Goal: Transaction & Acquisition: Purchase product/service

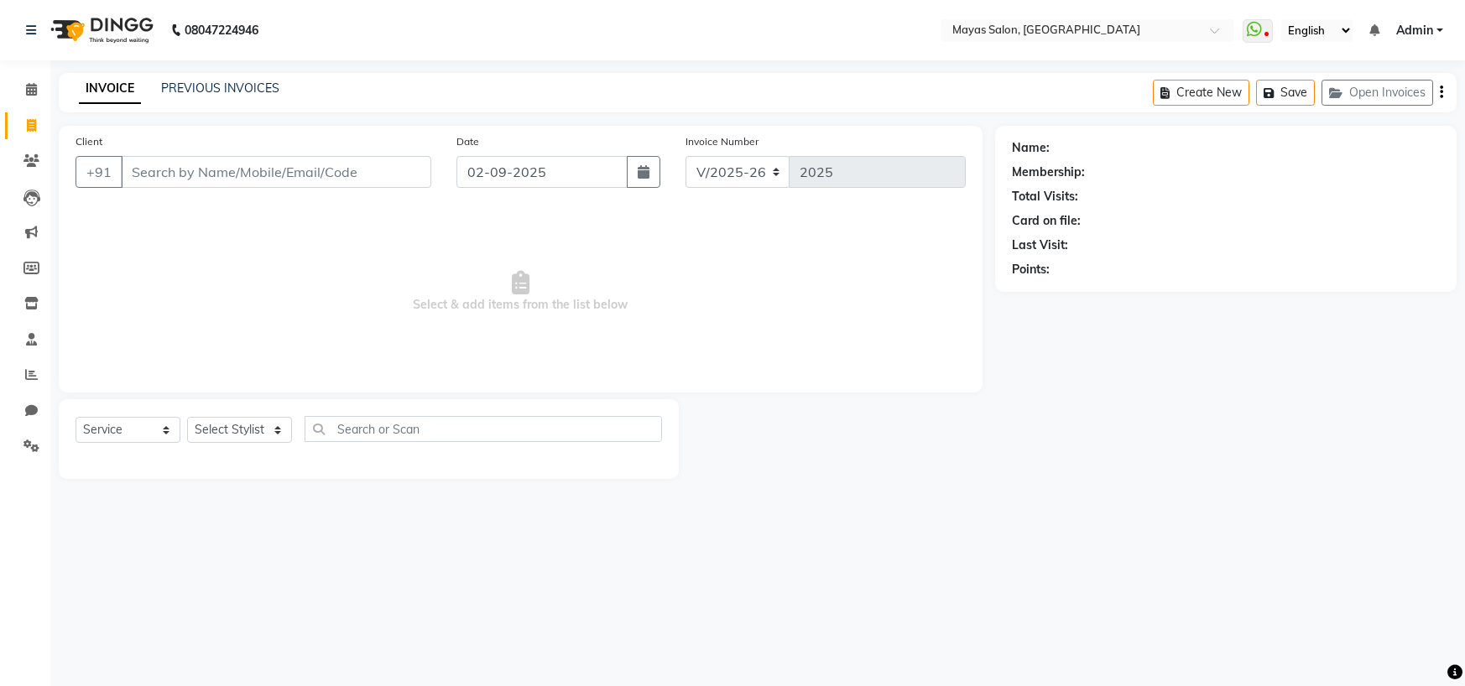
select select "7571"
select select "service"
click at [152, 188] on input "Client" at bounding box center [276, 172] width 310 height 32
click at [219, 443] on select "Select Stylist [PERSON_NAME] [PERSON_NAME] [PERSON_NAME] (sir) [PERSON_NAME] Mo…" at bounding box center [239, 430] width 105 height 26
select select "67459"
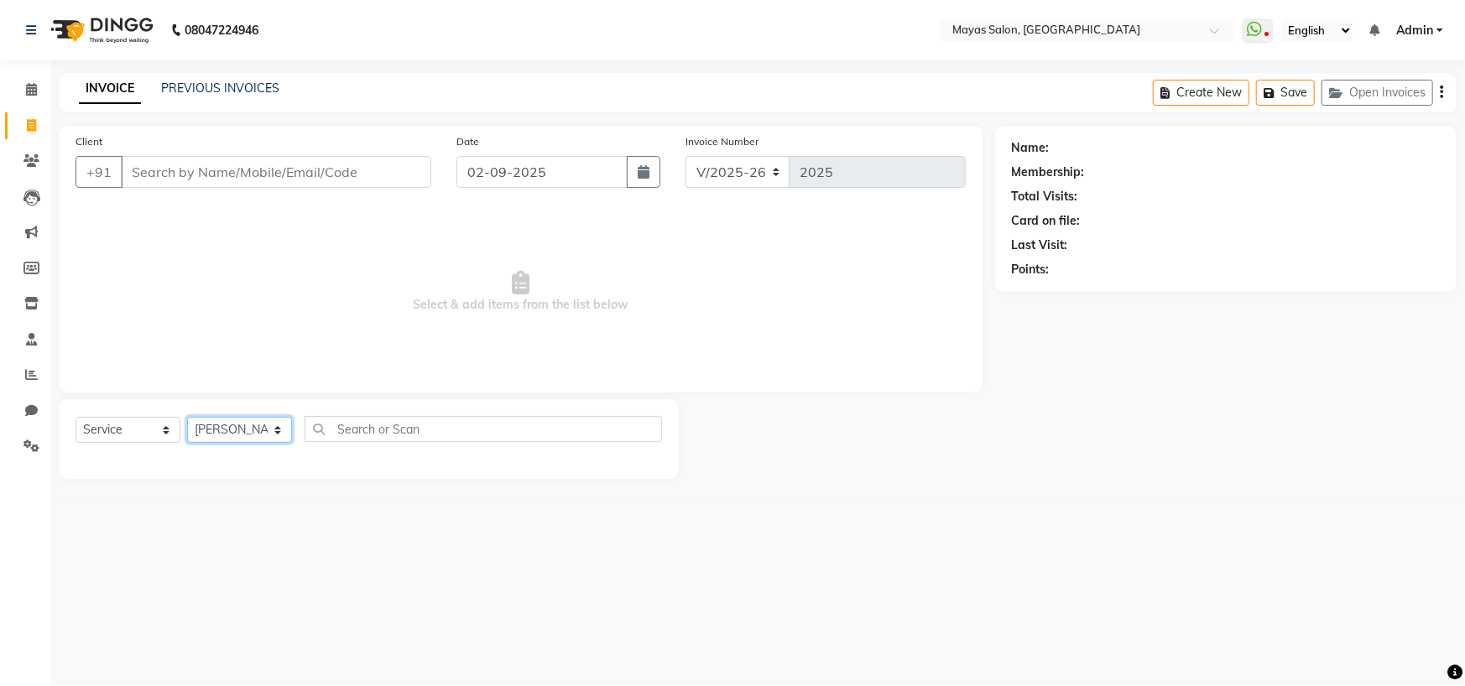
click at [192, 443] on select "Select Stylist [PERSON_NAME] [PERSON_NAME] [PERSON_NAME] (sir) [PERSON_NAME] Mo…" at bounding box center [239, 430] width 105 height 26
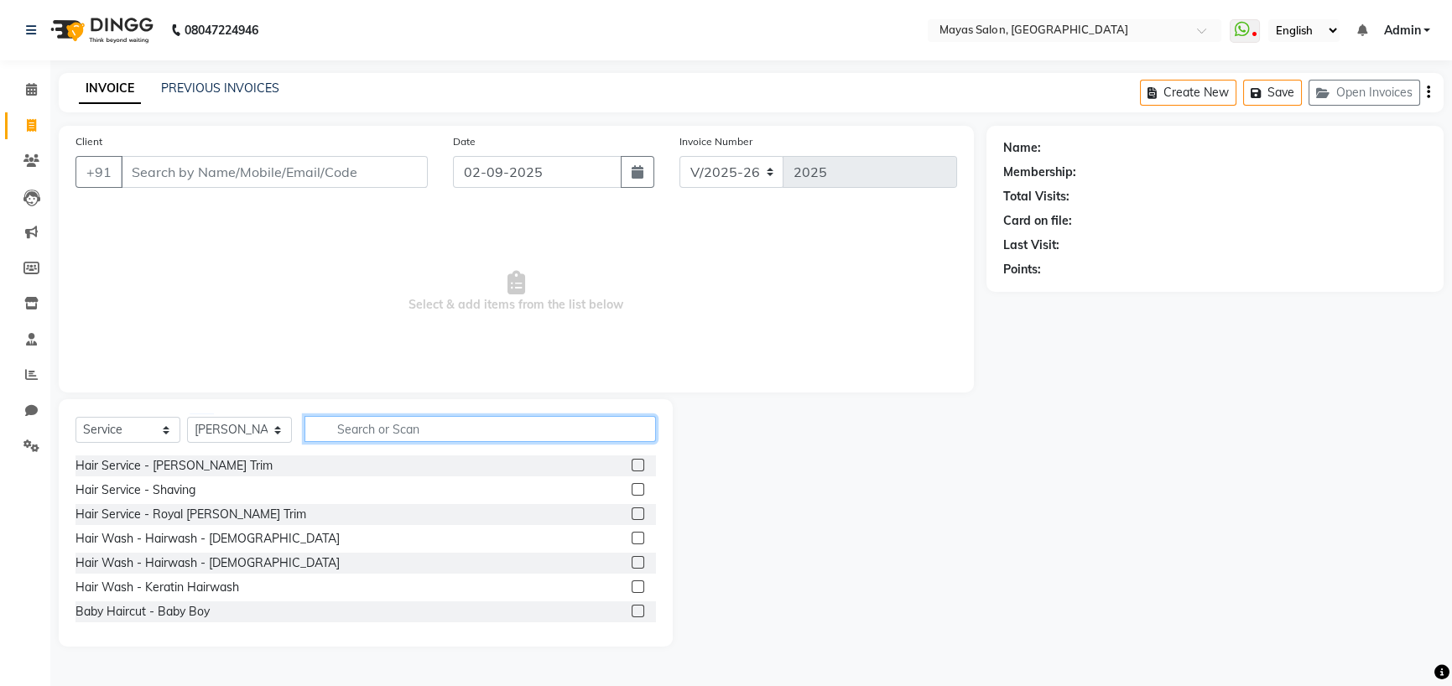
click at [370, 442] on input "text" at bounding box center [479, 429] width 351 height 26
type input "cut"
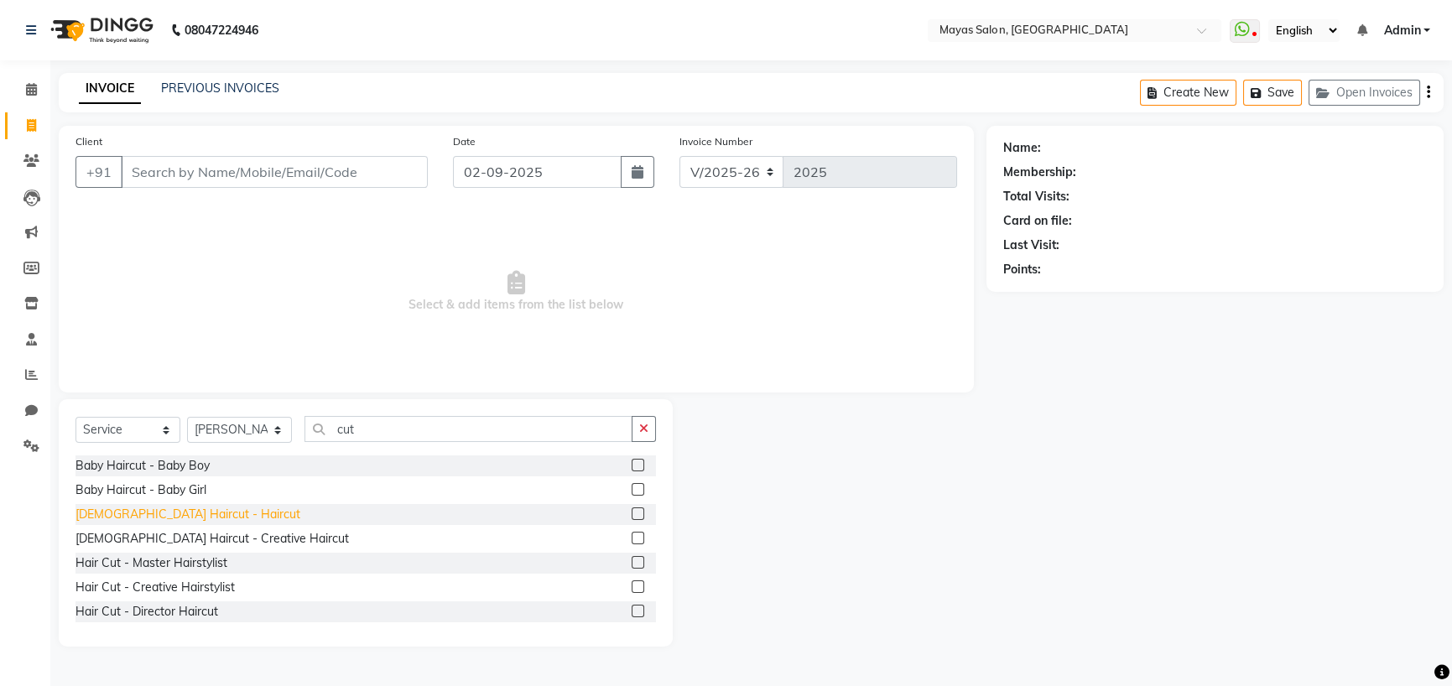
click at [144, 523] on div "[DEMOGRAPHIC_DATA] Haircut - Haircut" at bounding box center [187, 515] width 225 height 18
checkbox input "false"
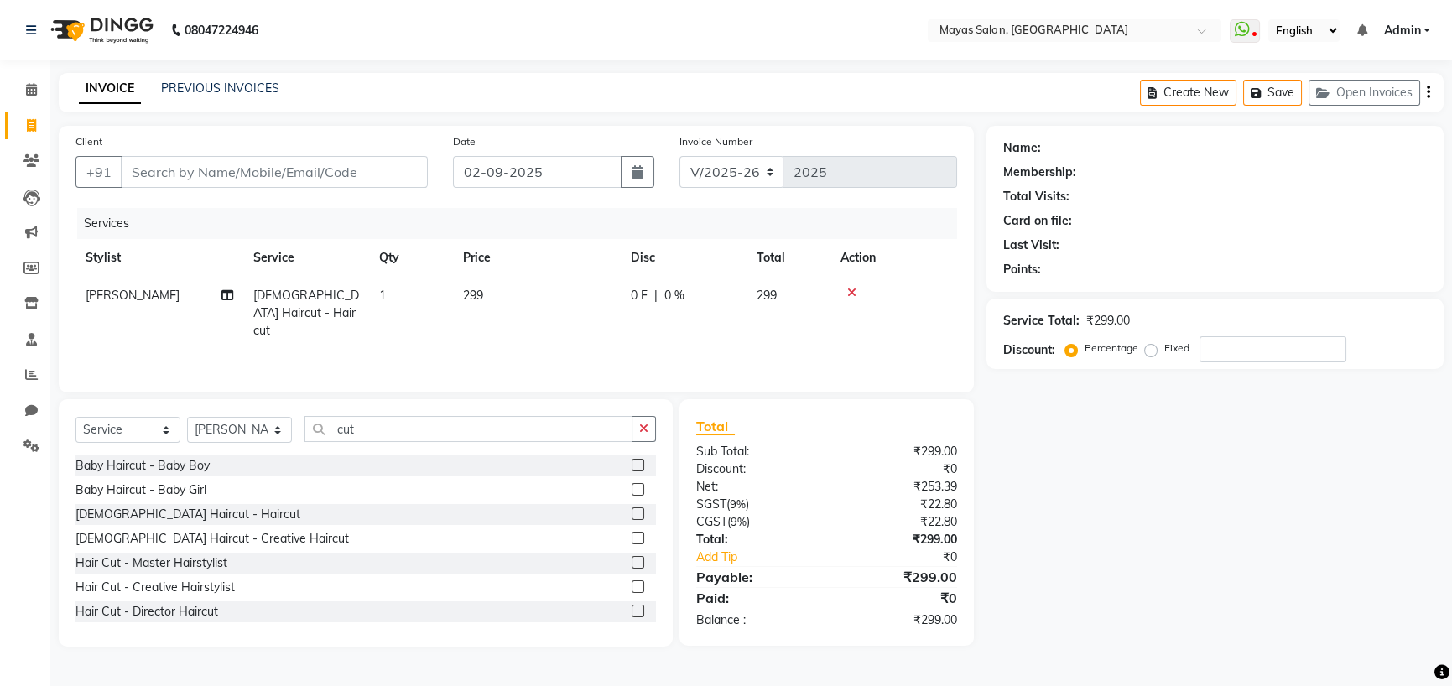
click at [478, 350] on td "299" at bounding box center [537, 313] width 168 height 73
select select "67459"
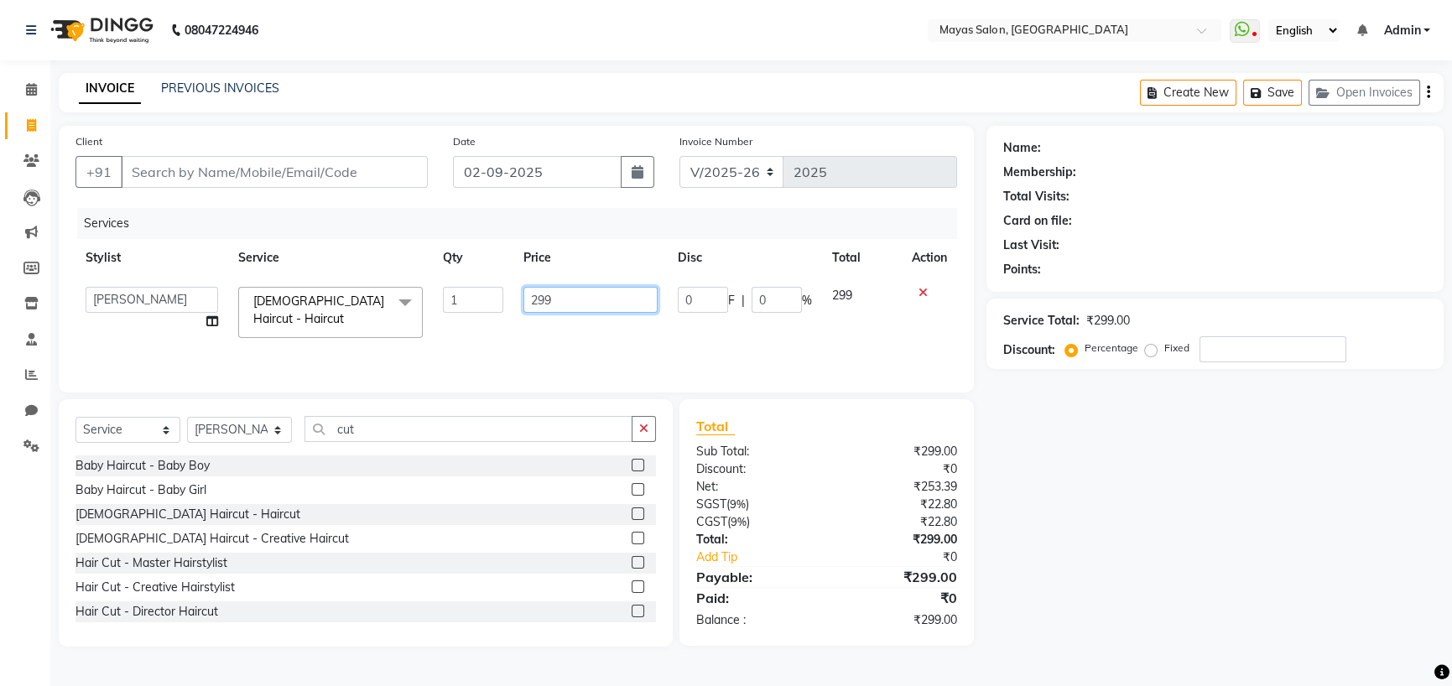
drag, startPoint x: 579, startPoint y: 346, endPoint x: 418, endPoint y: 355, distance: 161.3
click at [418, 348] on tr "[PERSON_NAME] [PERSON_NAME] [PERSON_NAME] (sir) [PERSON_NAME] Movle [PERSON_NAM…" at bounding box center [516, 312] width 882 height 71
type input "400"
click at [403, 348] on tr "[PERSON_NAME] [PERSON_NAME] [PERSON_NAME] (sir) [PERSON_NAME] Movle [PERSON_NAM…" at bounding box center [516, 312] width 882 height 71
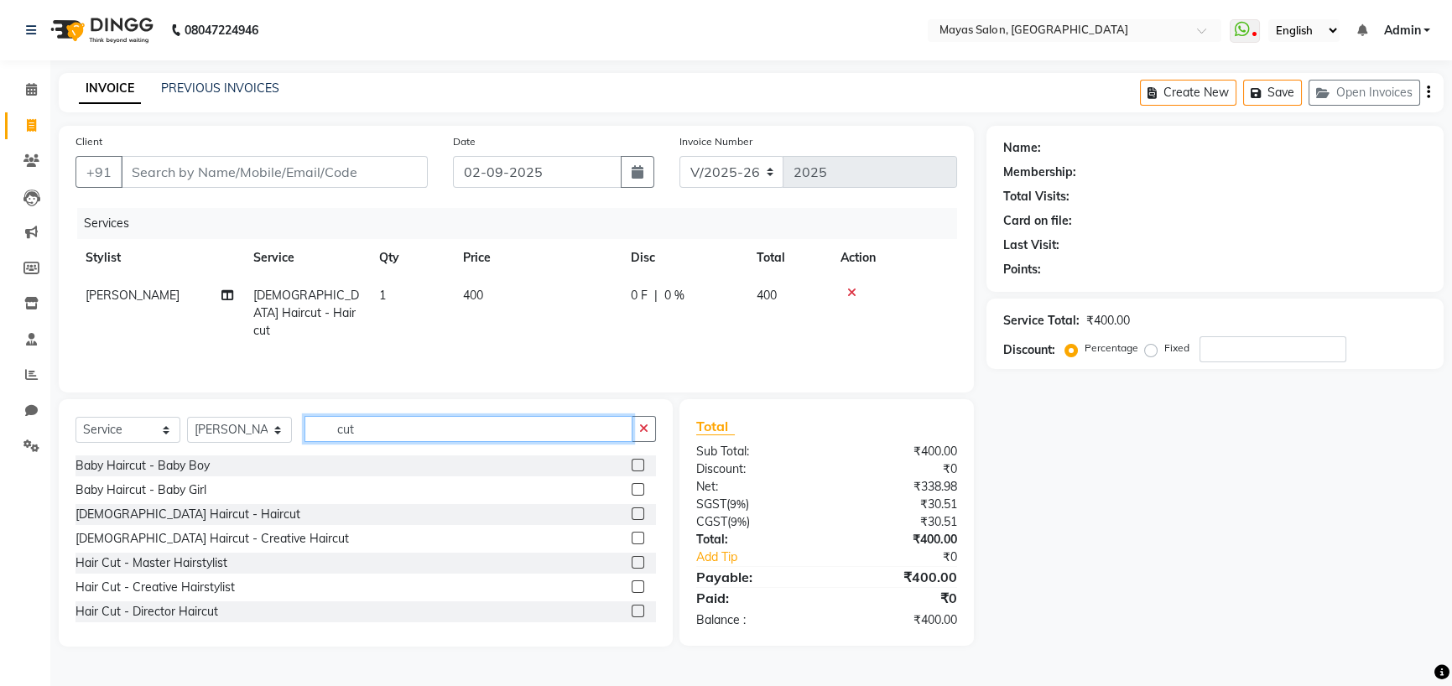
drag, startPoint x: 419, startPoint y: 477, endPoint x: 184, endPoint y: 466, distance: 235.1
click at [183, 455] on div "Select Service Product Membership Package Voucher Prepaid Gift Card Select Styl…" at bounding box center [365, 435] width 580 height 39
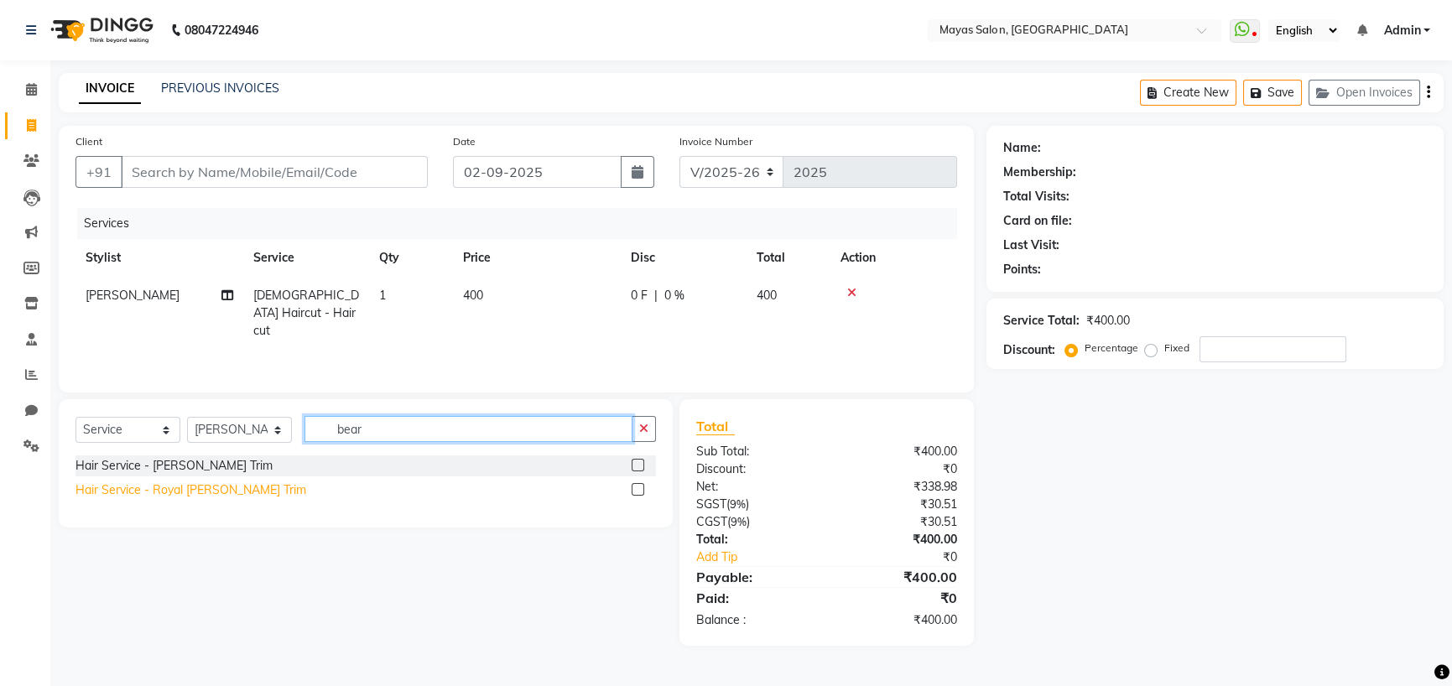
type input "bear"
click at [184, 499] on div "Hair Service - Royal [PERSON_NAME] Trim" at bounding box center [190, 490] width 231 height 18
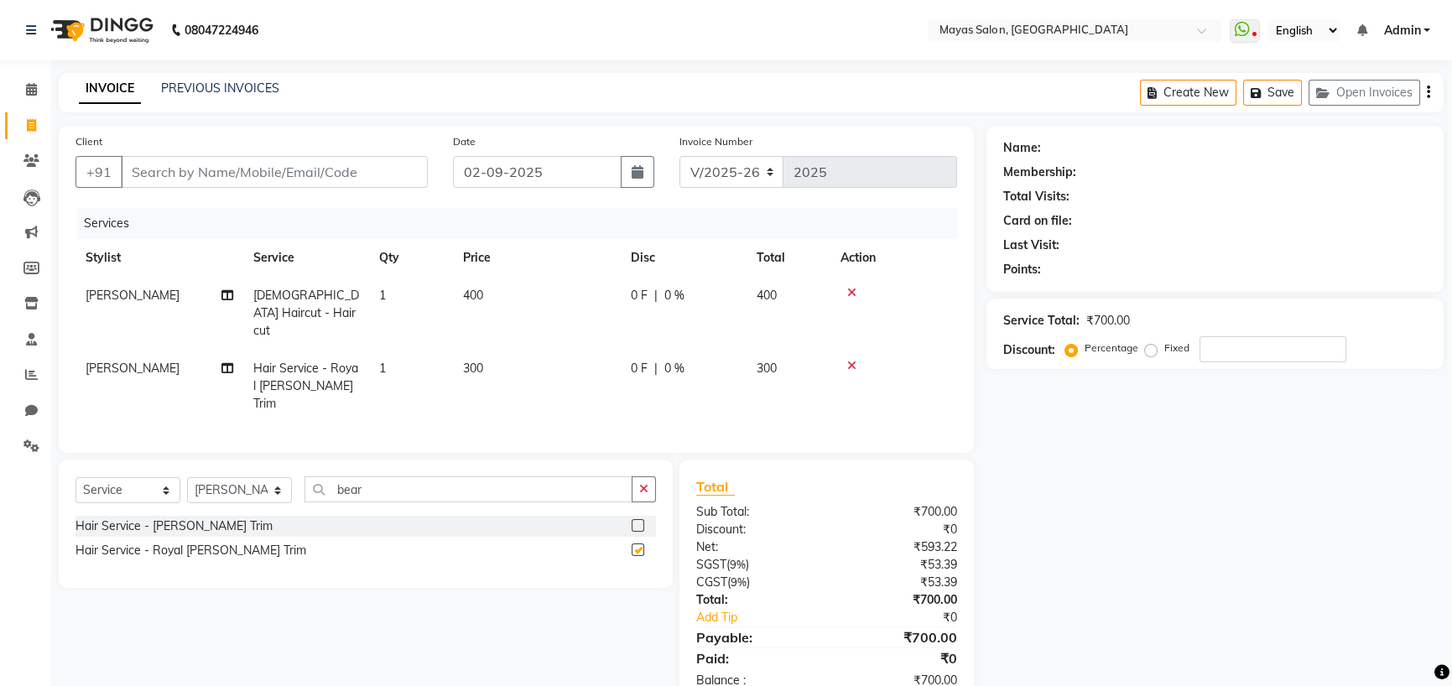
checkbox input "false"
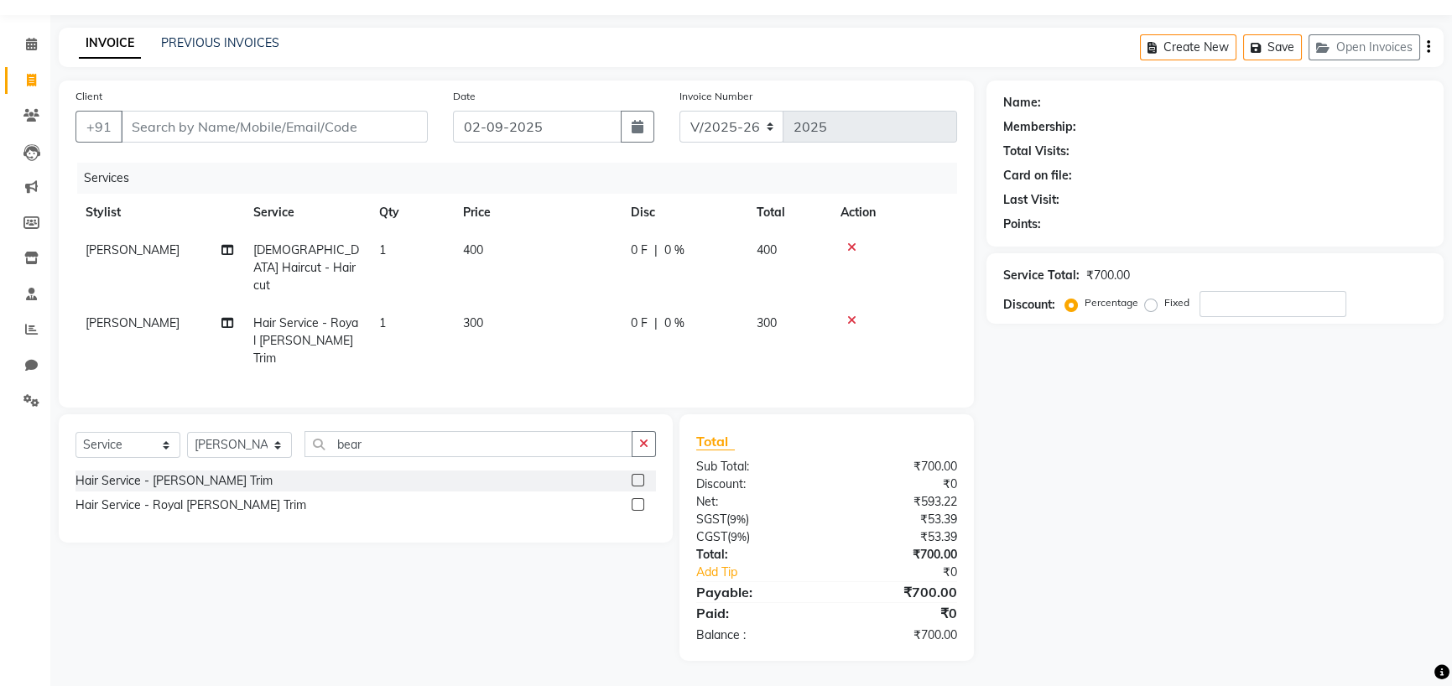
scroll to position [113, 0]
click at [639, 438] on icon "button" at bounding box center [643, 444] width 9 height 12
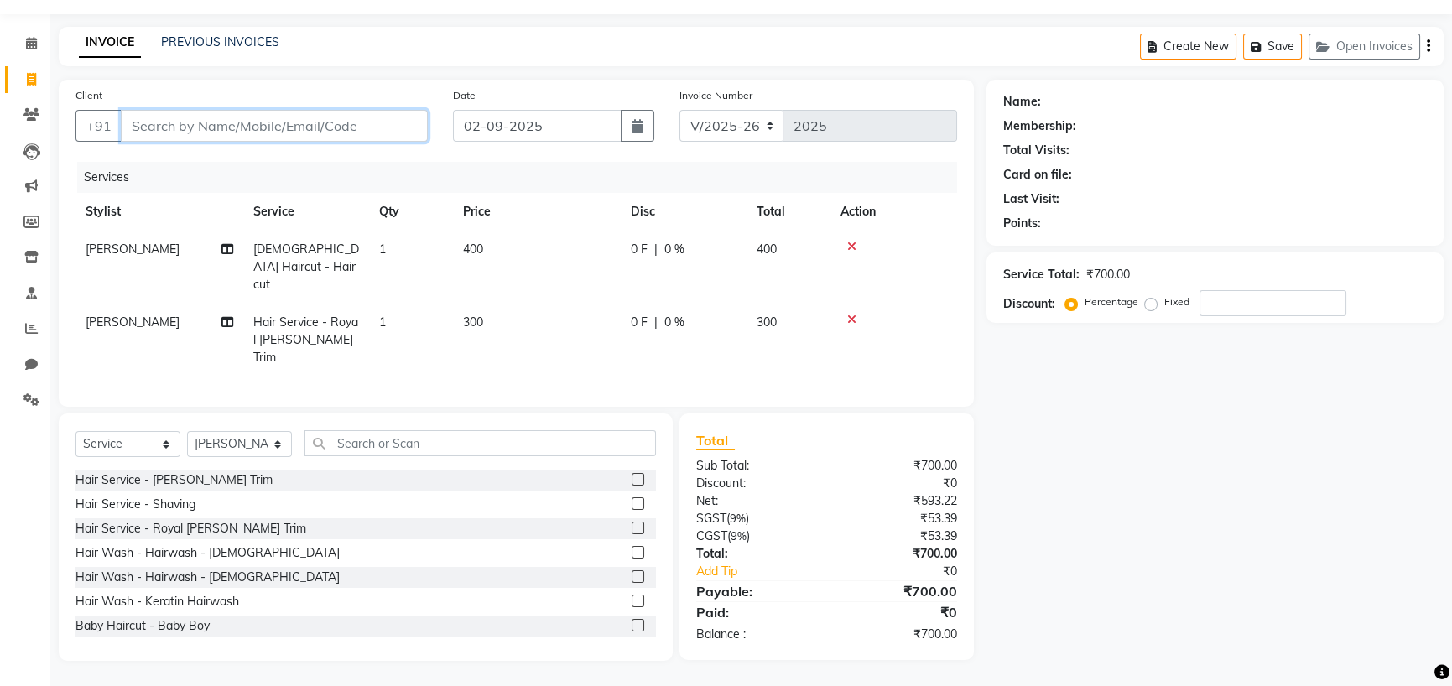
click at [277, 110] on input "Client" at bounding box center [274, 126] width 307 height 32
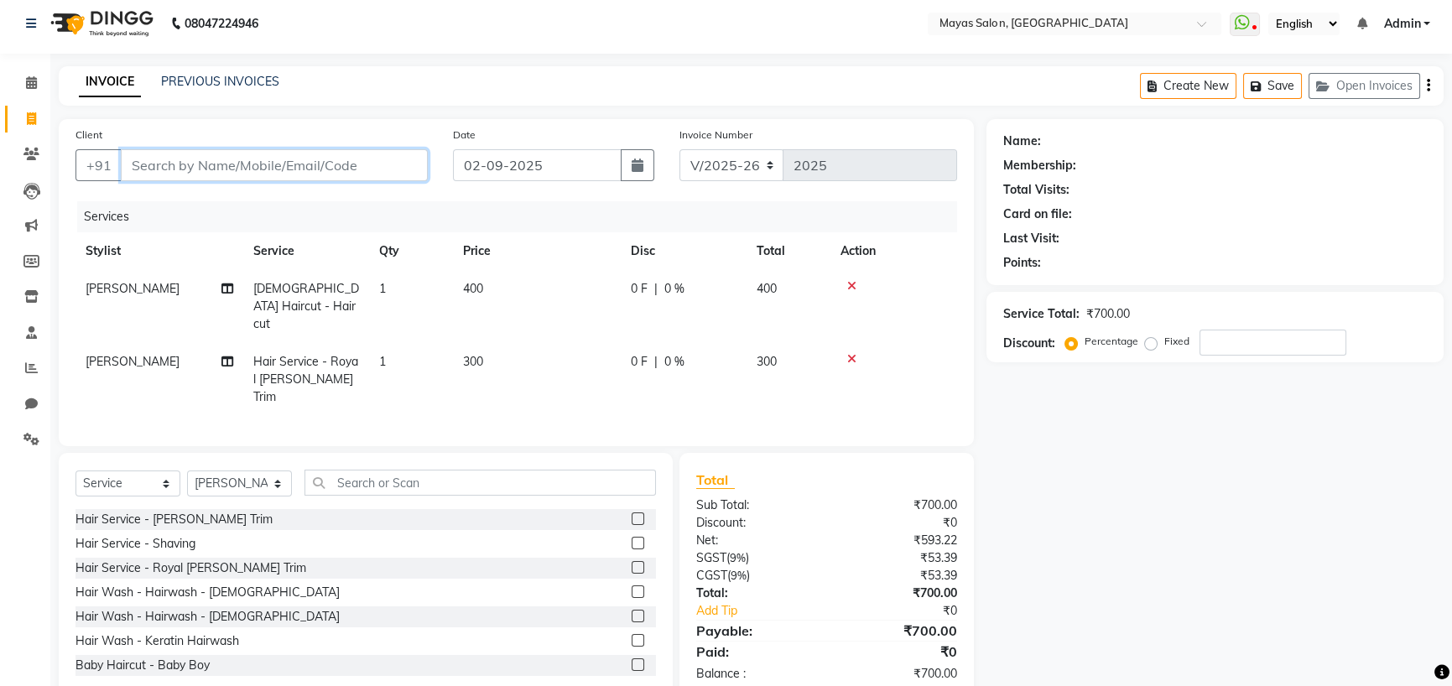
scroll to position [0, 0]
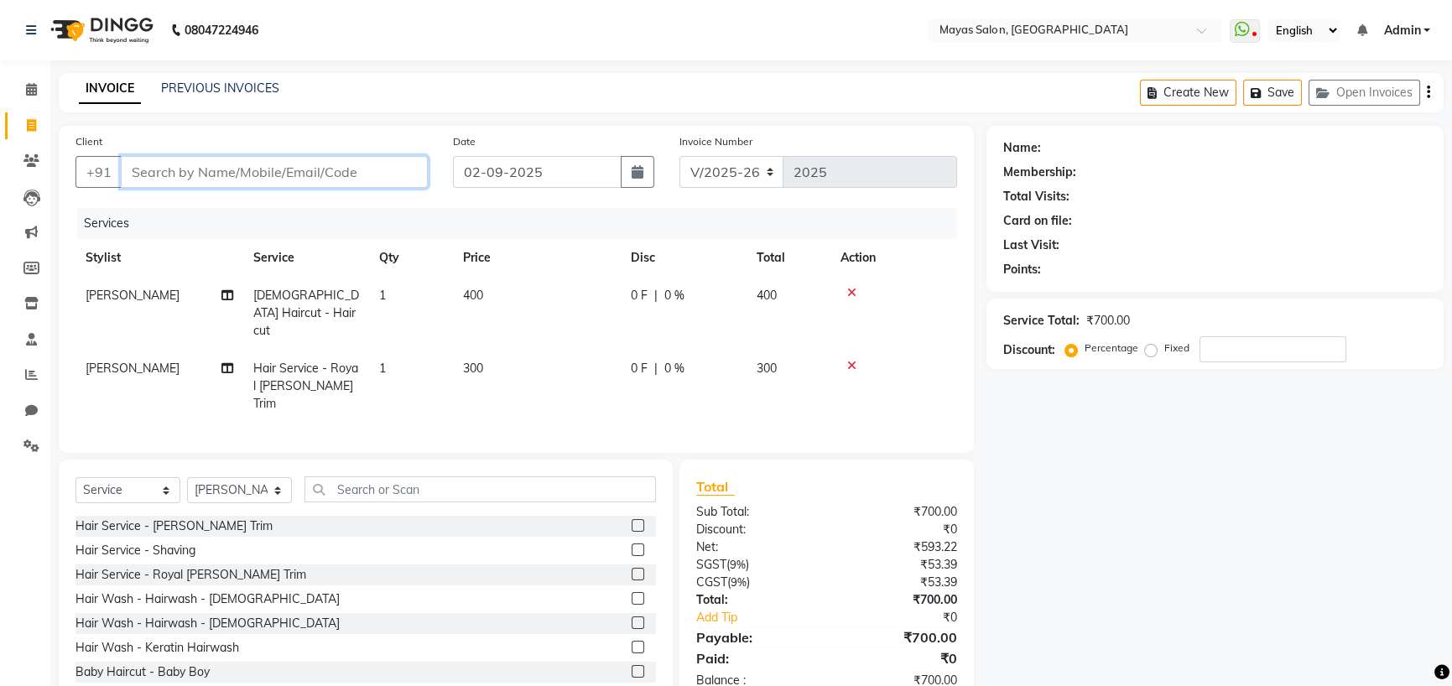
click at [303, 188] on input "Client" at bounding box center [274, 172] width 307 height 32
type input "H"
type input "0"
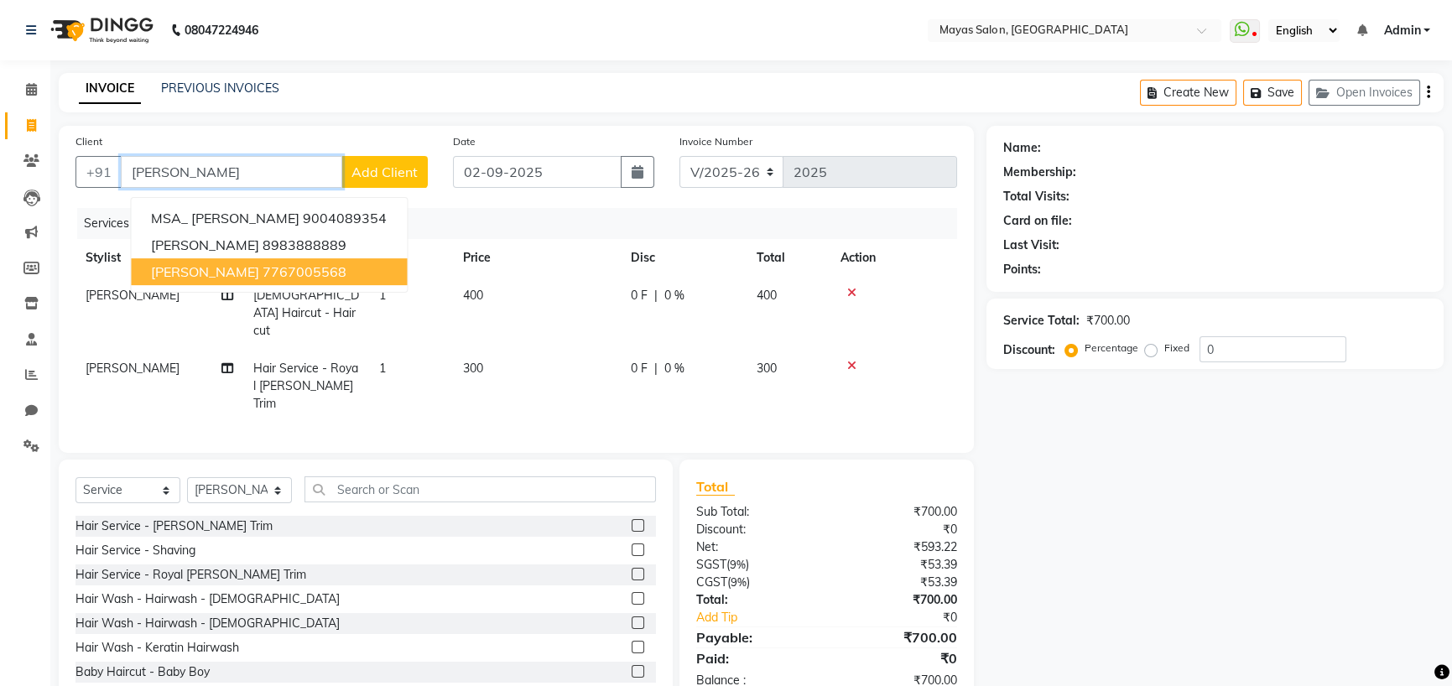
drag, startPoint x: 195, startPoint y: 306, endPoint x: 195, endPoint y: 284, distance: 22.7
click at [195, 280] on span "[PERSON_NAME]" at bounding box center [205, 271] width 108 height 17
type input "7767005568"
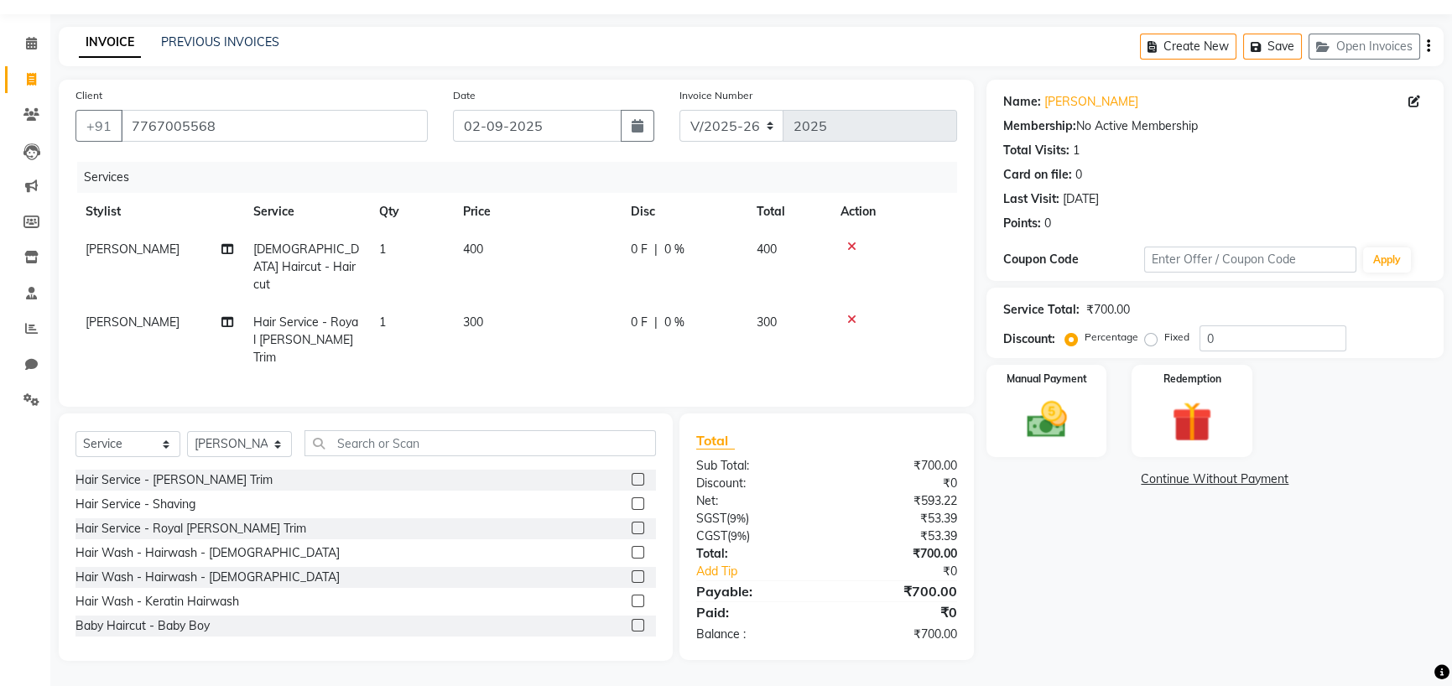
scroll to position [113, 0]
click at [1028, 407] on img at bounding box center [1046, 420] width 68 height 48
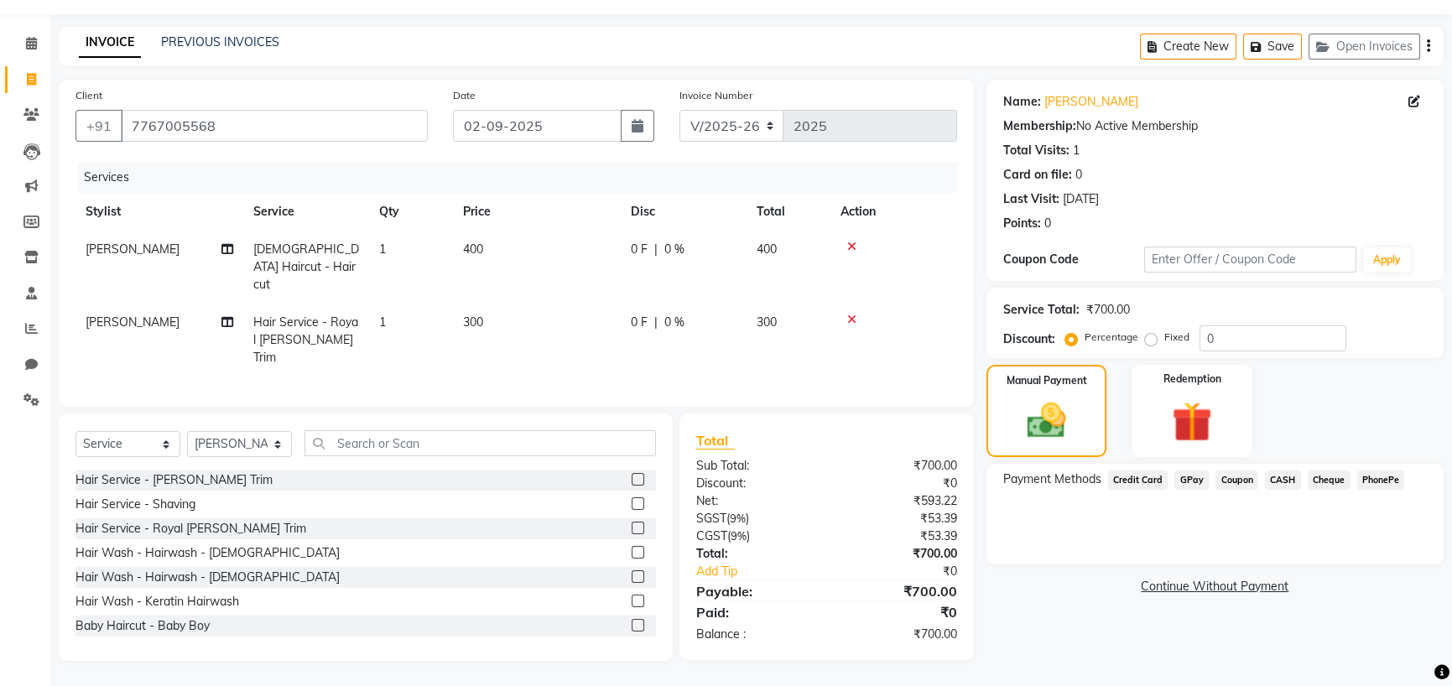
click at [1301, 471] on span "CASH" at bounding box center [1283, 480] width 36 height 19
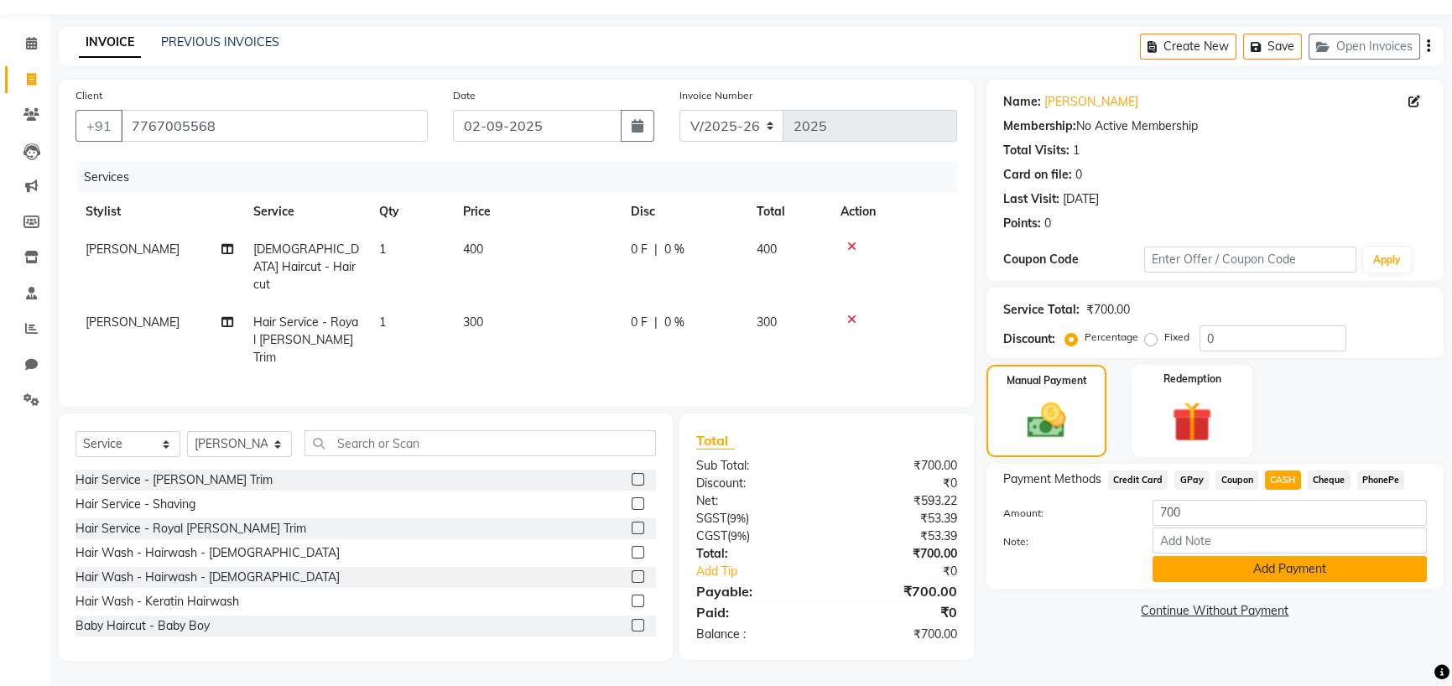
click at [1183, 582] on button "Add Payment" at bounding box center [1290, 569] width 274 height 26
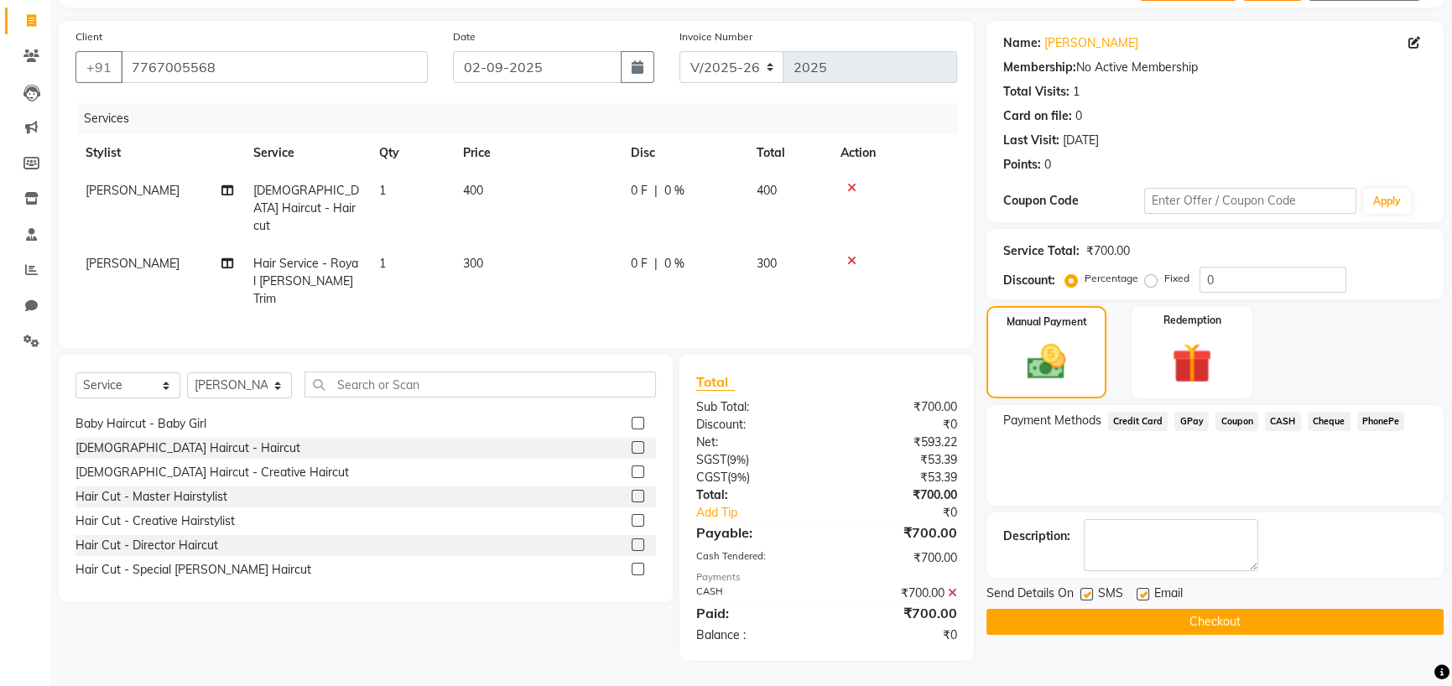
scroll to position [175, 0]
click at [1261, 622] on button "Checkout" at bounding box center [1214, 622] width 457 height 26
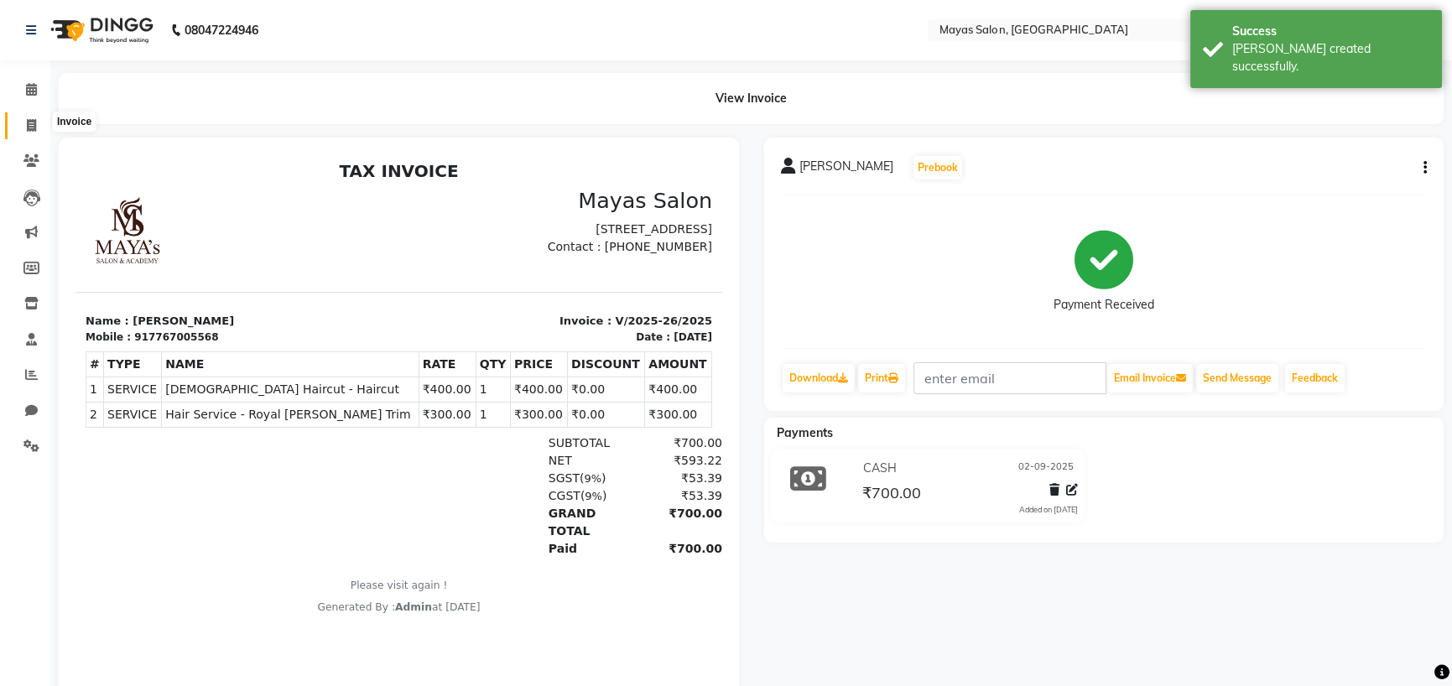
click at [31, 123] on icon at bounding box center [31, 125] width 9 height 13
select select "7571"
select select "service"
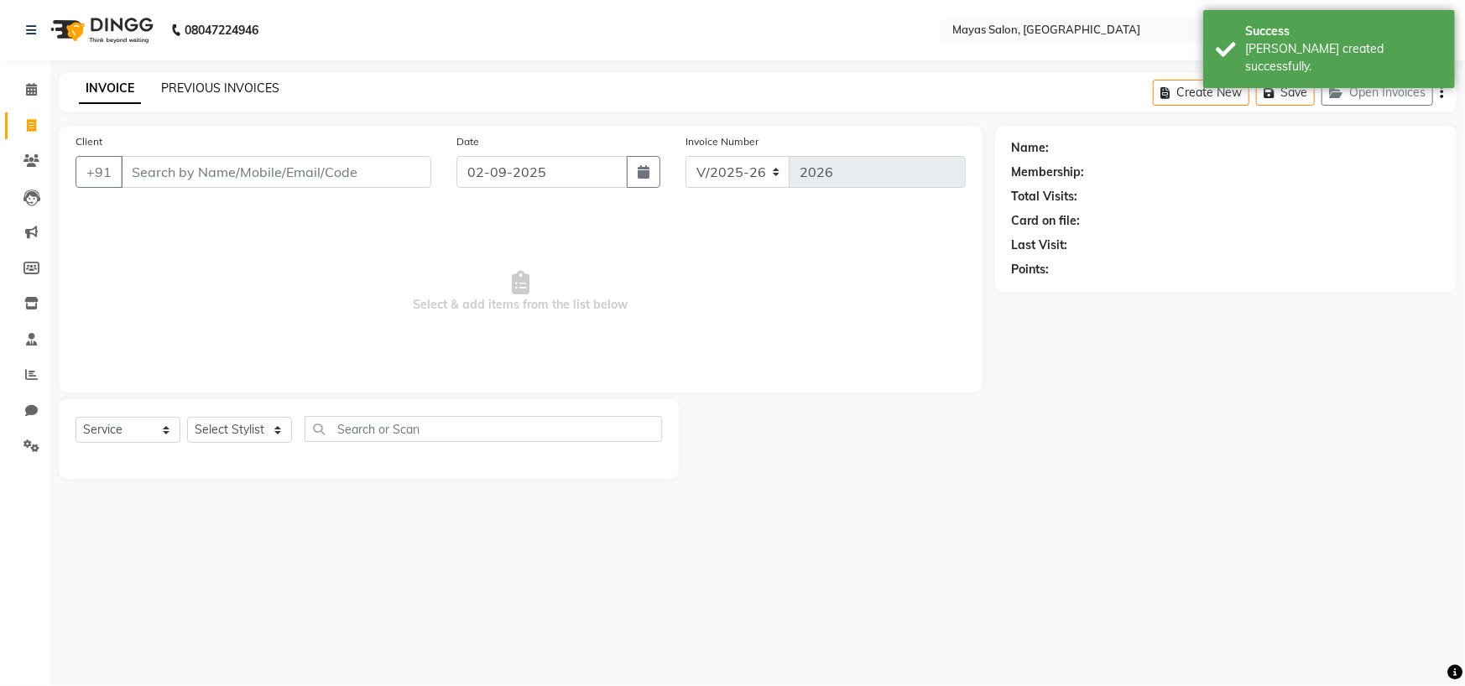
click at [204, 86] on link "PREVIOUS INVOICES" at bounding box center [220, 88] width 118 height 15
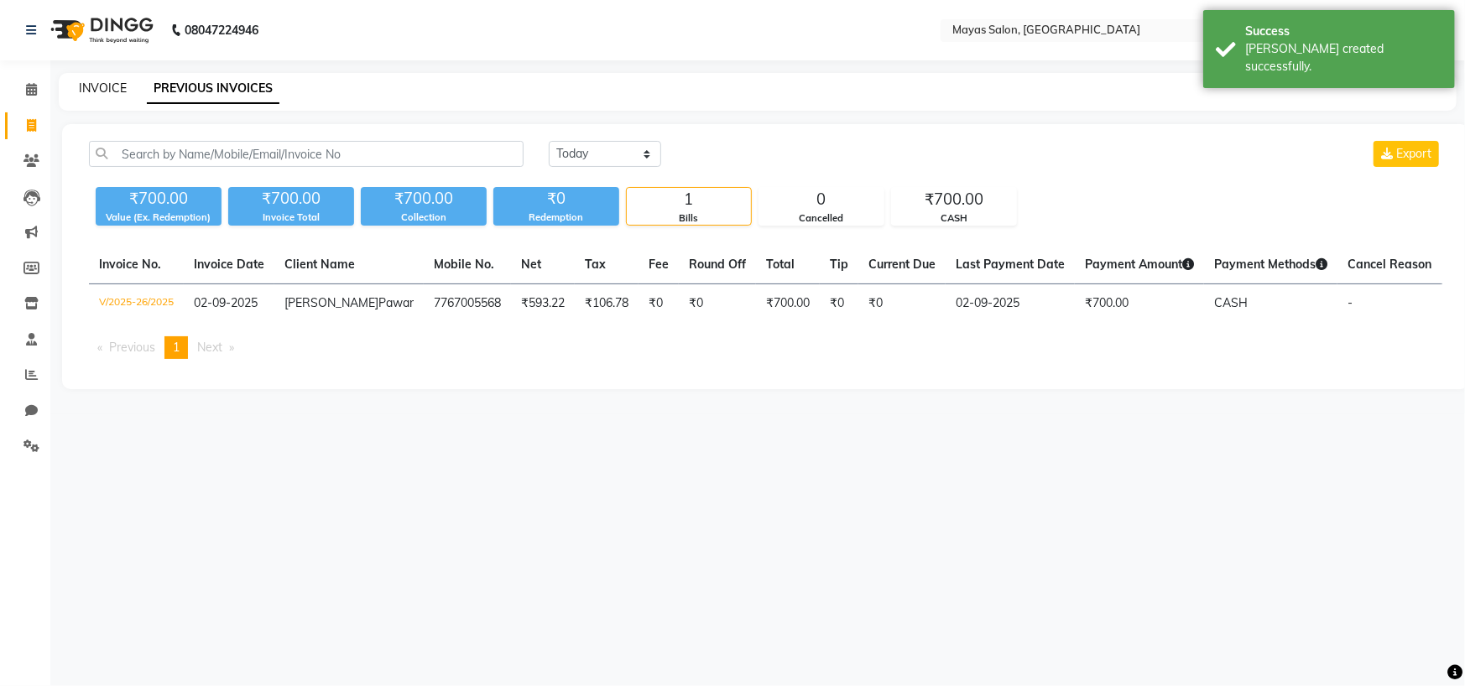
click at [106, 89] on link "INVOICE" at bounding box center [103, 88] width 48 height 15
select select "7571"
select select "service"
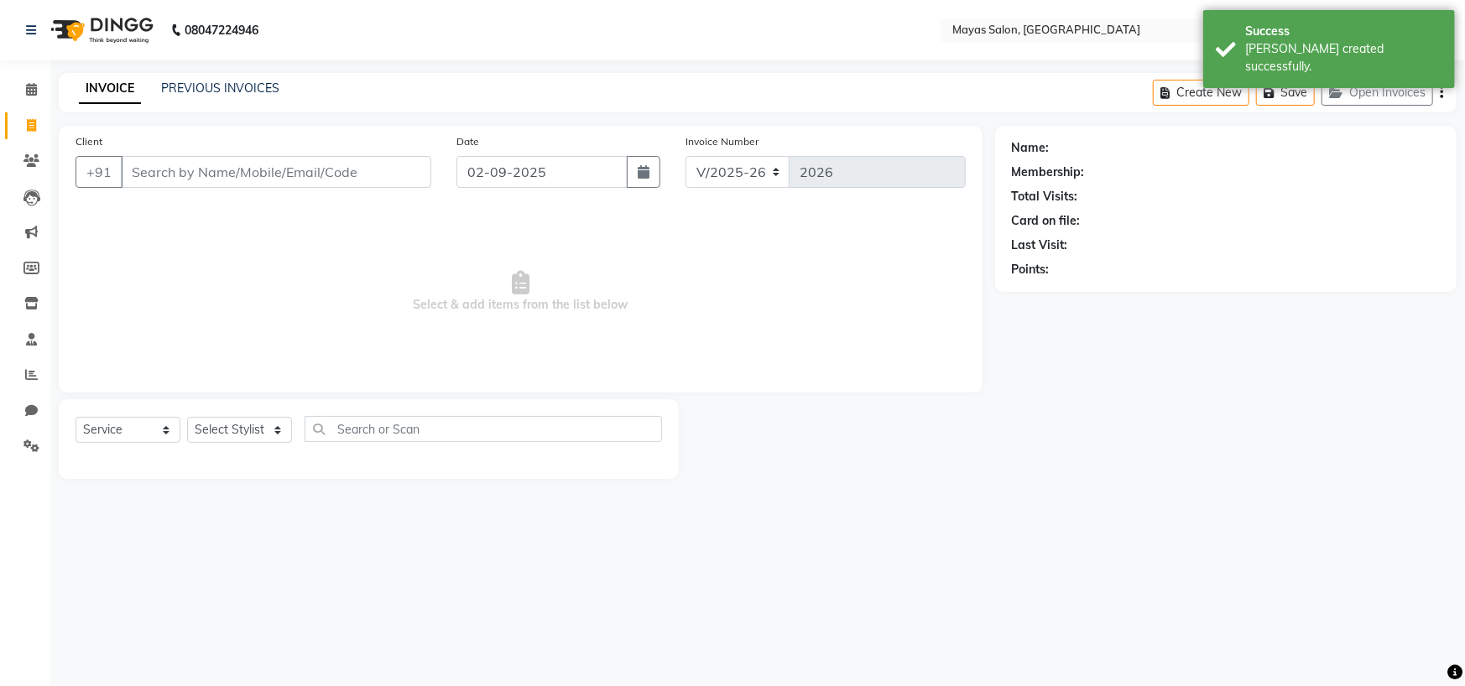
click at [172, 185] on input "Client" at bounding box center [276, 172] width 310 height 32
drag, startPoint x: 189, startPoint y: 200, endPoint x: 195, endPoint y: 348, distance: 147.8
click at [192, 188] on input "Client" at bounding box center [276, 172] width 310 height 32
click at [237, 443] on select "Select Stylist [PERSON_NAME] [PERSON_NAME] [PERSON_NAME] (sir) [PERSON_NAME] Mo…" at bounding box center [239, 430] width 105 height 26
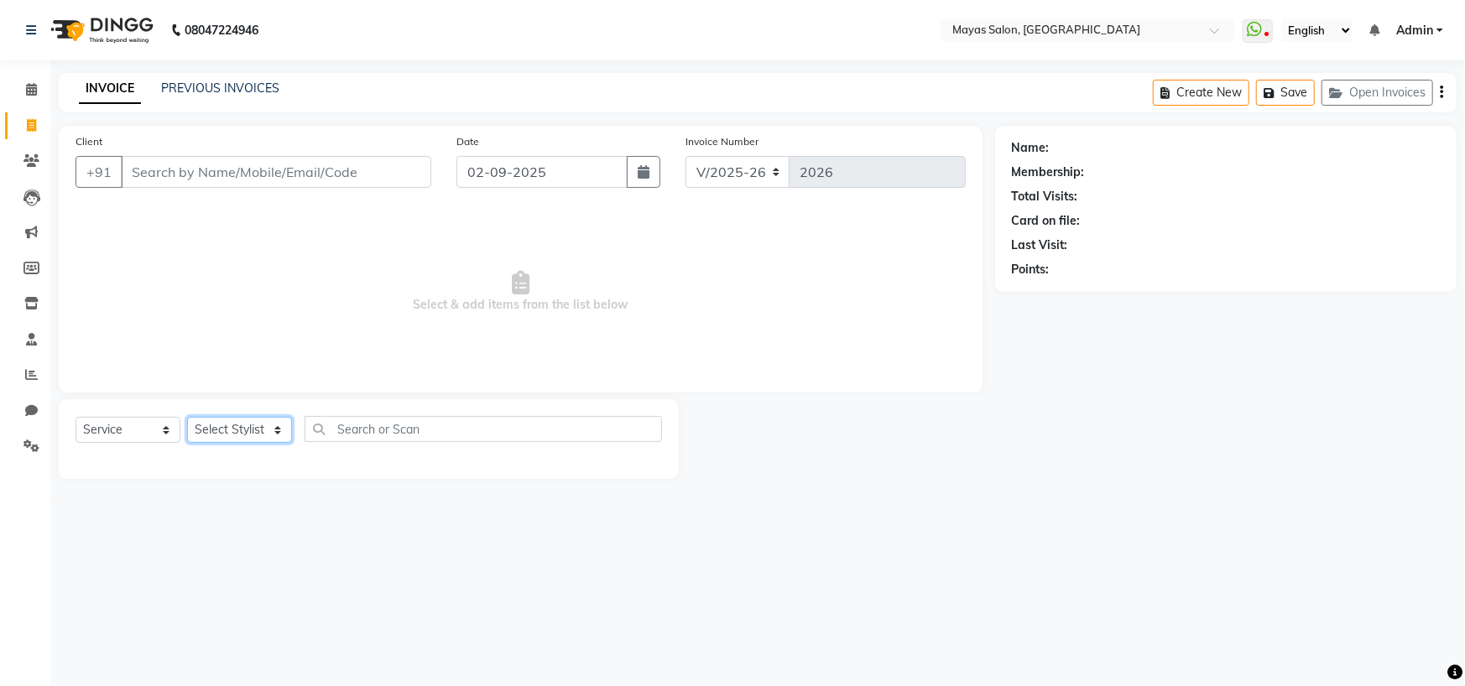
select select "67461"
click at [192, 443] on select "Select Stylist [PERSON_NAME] [PERSON_NAME] [PERSON_NAME] (sir) [PERSON_NAME] Mo…" at bounding box center [239, 430] width 105 height 26
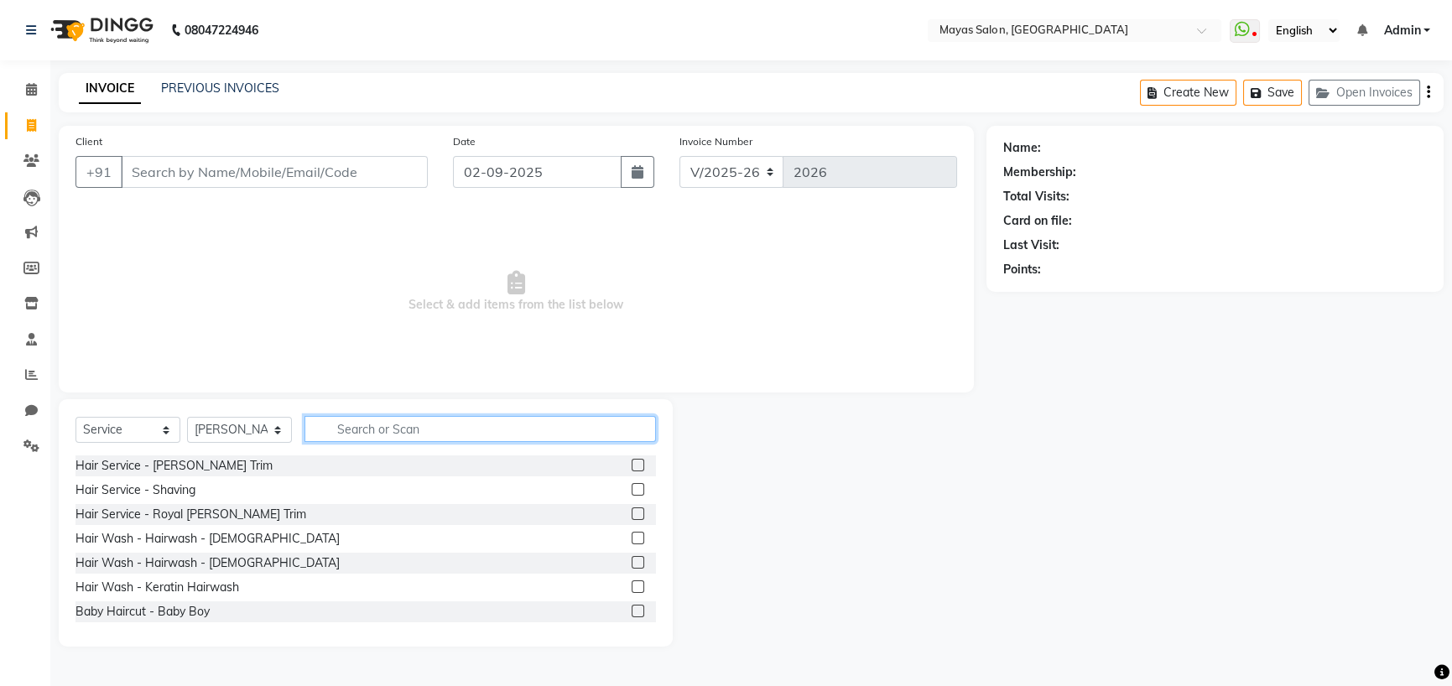
click at [385, 442] on input "text" at bounding box center [479, 429] width 351 height 26
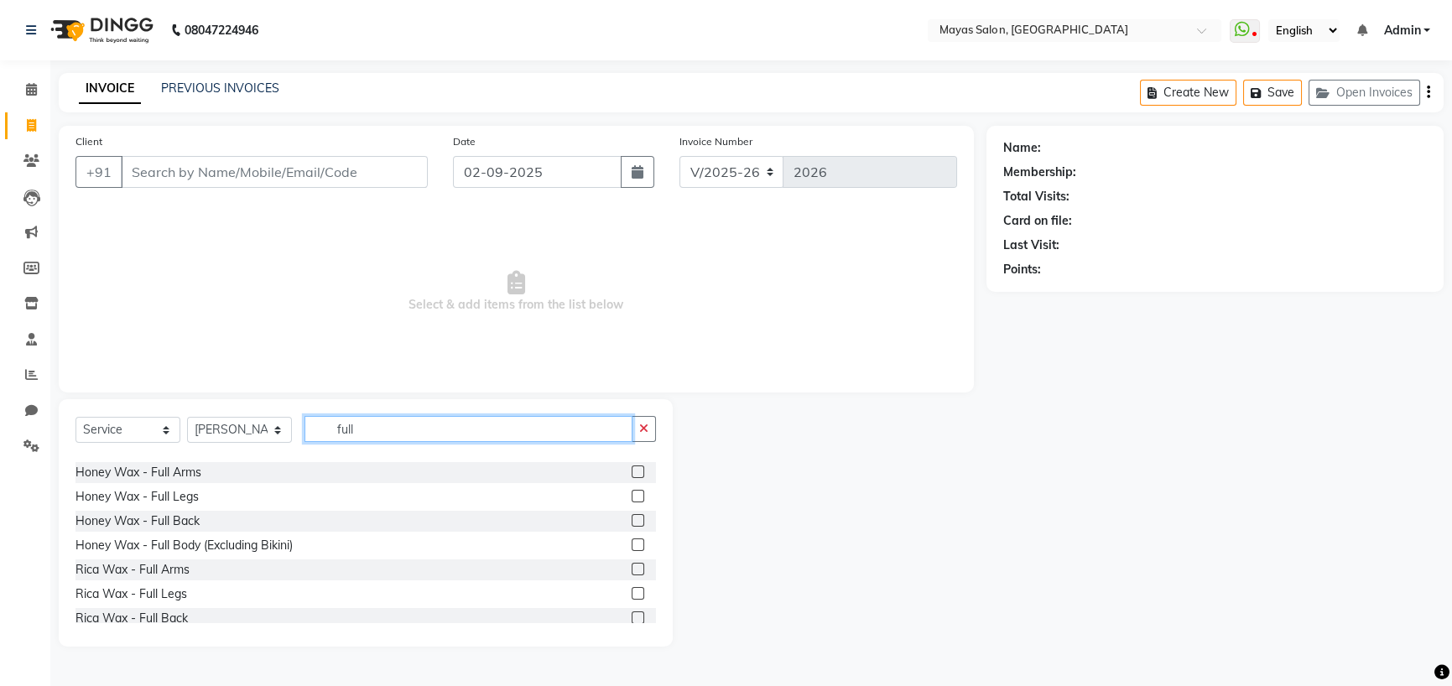
scroll to position [84, 0]
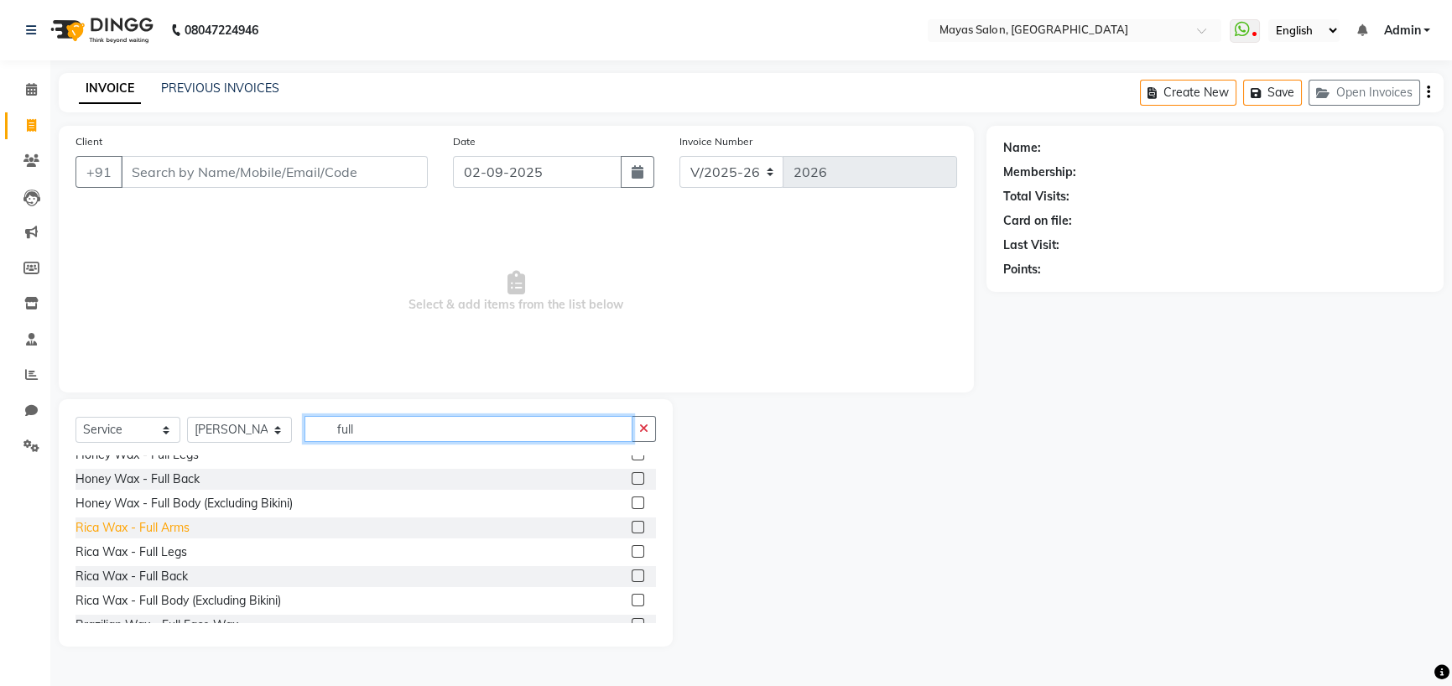
type input "full"
click at [169, 537] on div "Rica Wax - Full Arms" at bounding box center [132, 528] width 114 height 18
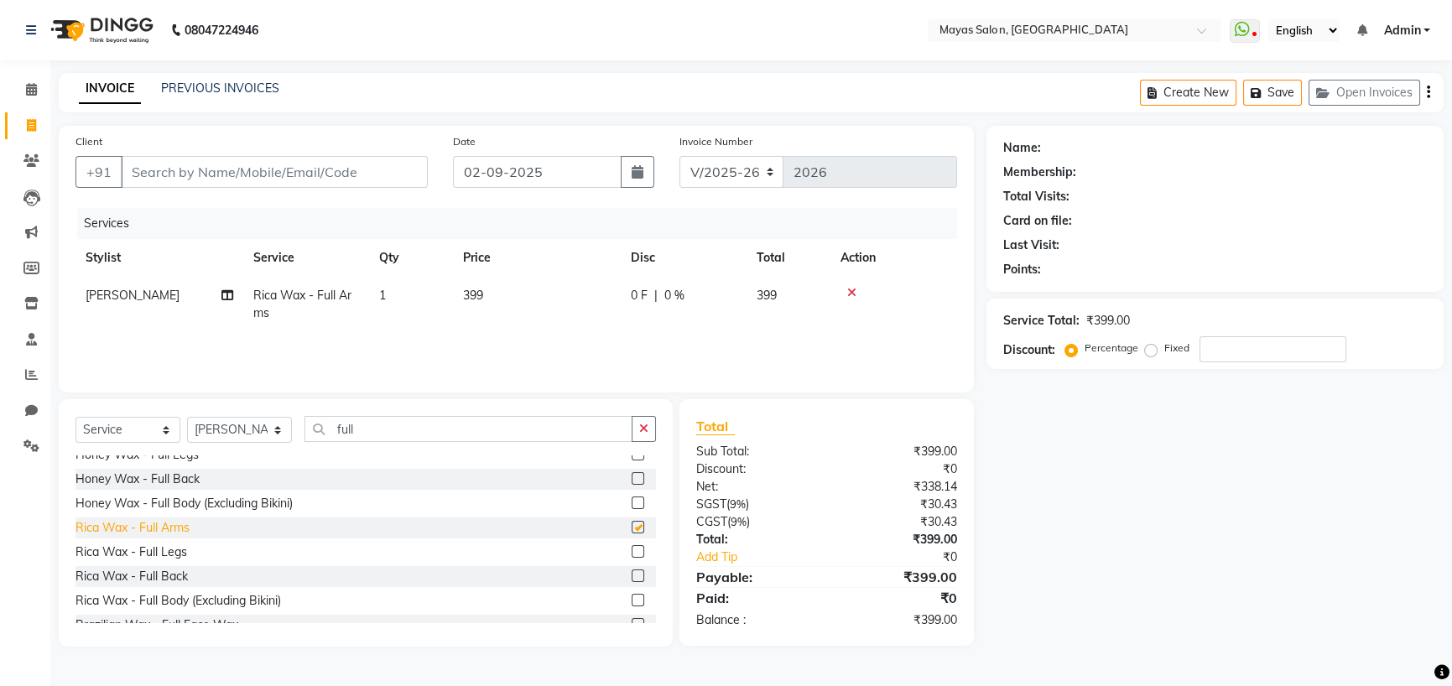
checkbox input "false"
click at [523, 328] on td "399" at bounding box center [537, 304] width 168 height 55
select select "67461"
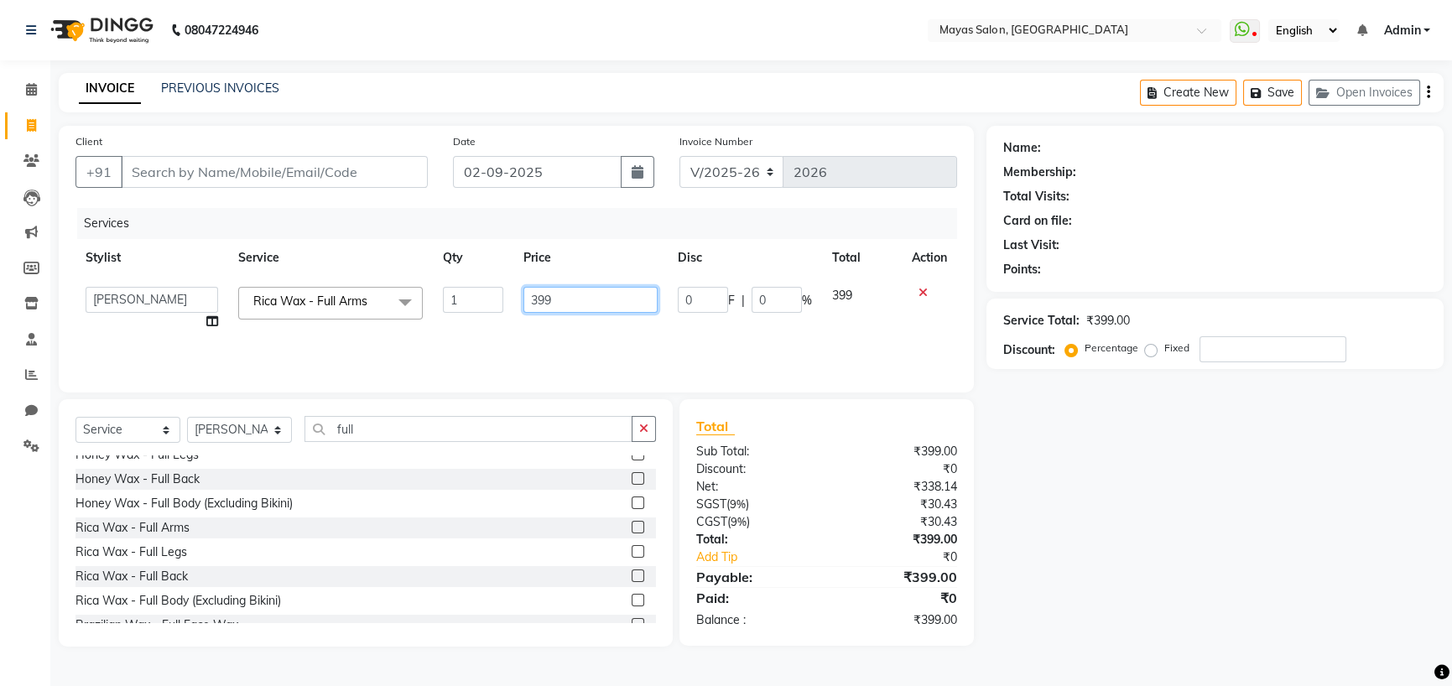
drag, startPoint x: 575, startPoint y: 339, endPoint x: 353, endPoint y: 351, distance: 221.8
click at [353, 341] on tr "[PERSON_NAME] [PERSON_NAME] [PERSON_NAME] (sir) [PERSON_NAME] Movle [PERSON_NAM…" at bounding box center [516, 309] width 882 height 64
type input "500"
click at [424, 376] on div "Services Stylist Service Qty Price Disc Total Action [PERSON_NAME] [PERSON_NAME…" at bounding box center [516, 292] width 882 height 168
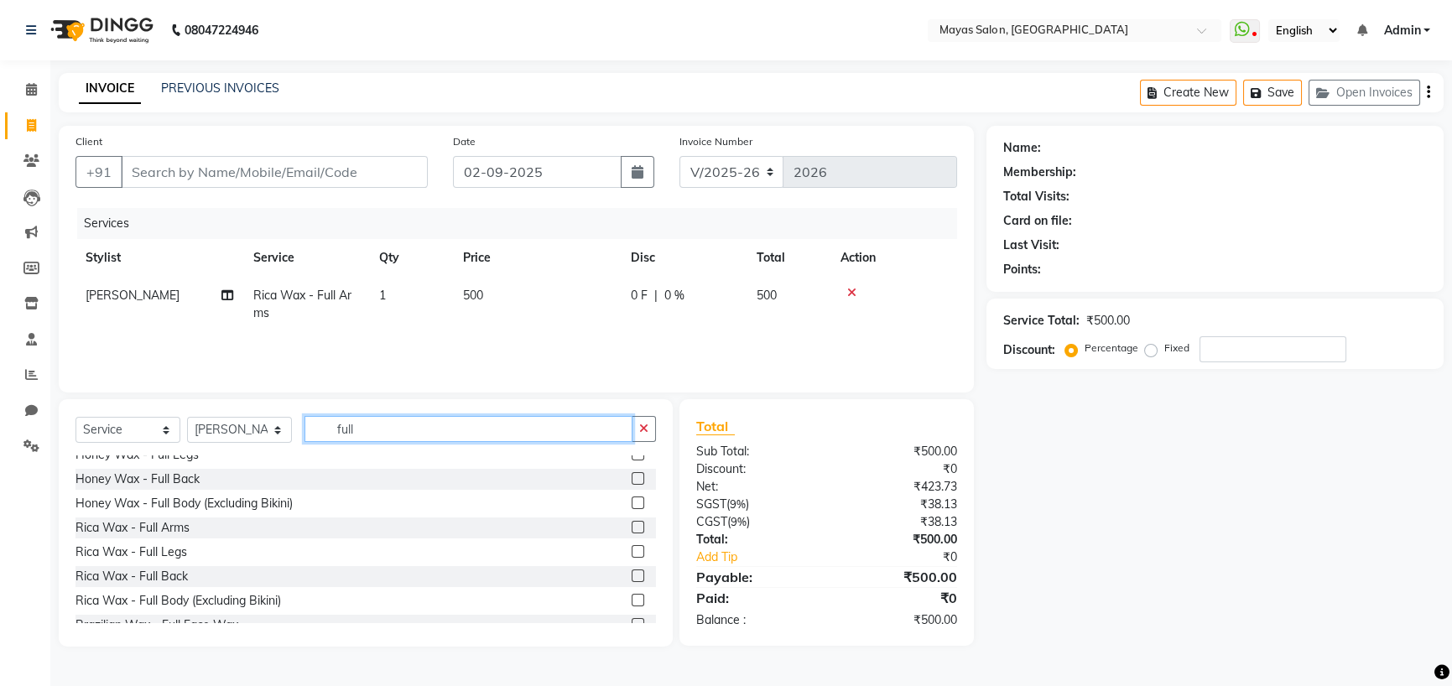
drag, startPoint x: 406, startPoint y: 480, endPoint x: 249, endPoint y: 496, distance: 157.7
click at [276, 455] on div "Select Service Product Membership Package Voucher Prepaid Gift Card Select Styl…" at bounding box center [365, 435] width 580 height 39
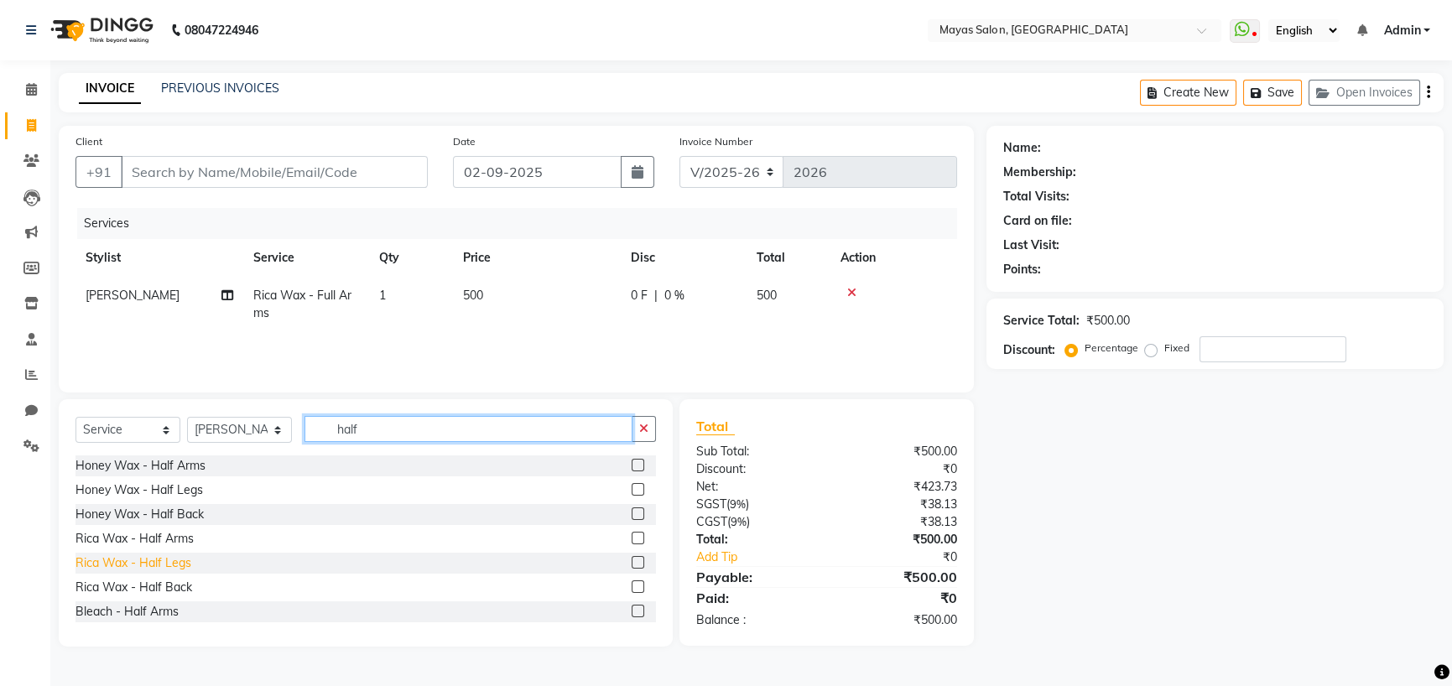
type input "half"
click at [163, 572] on div "Rica Wax - Half Legs" at bounding box center [133, 563] width 116 height 18
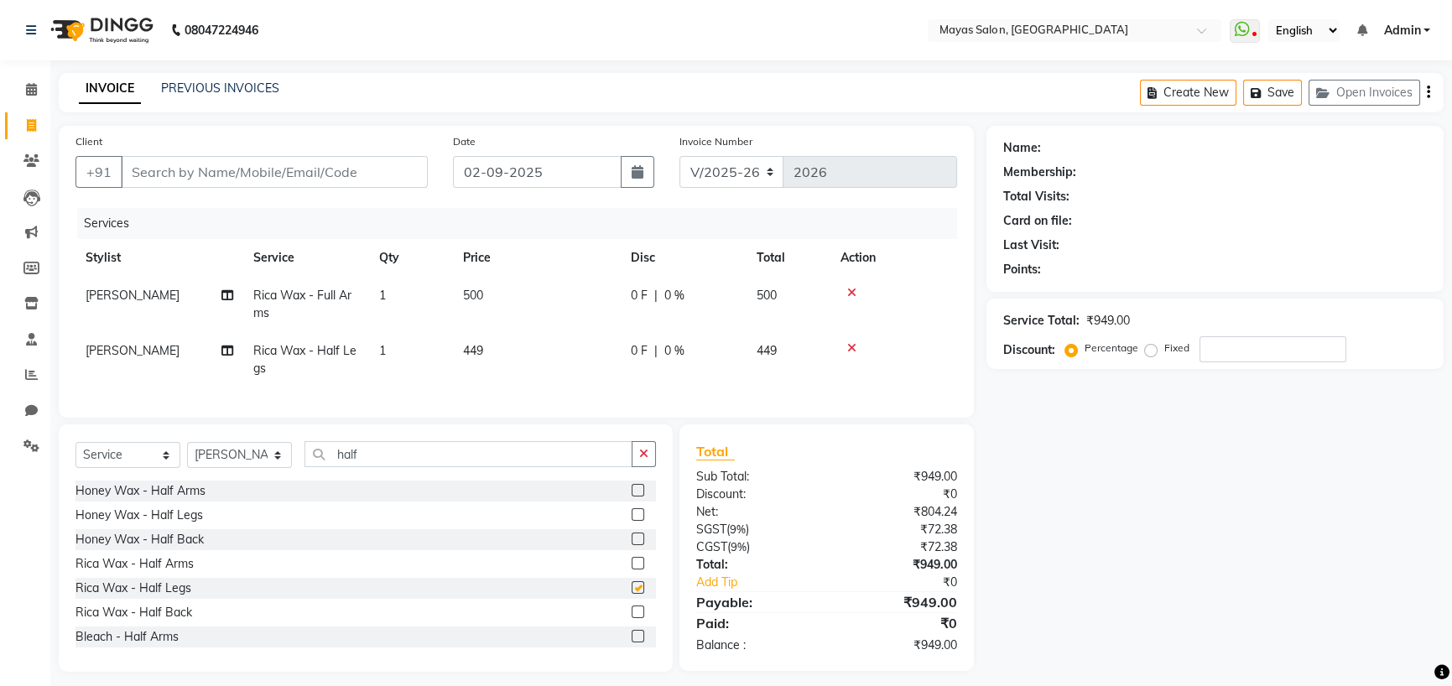
checkbox input "false"
click at [500, 388] on td "449" at bounding box center [537, 359] width 168 height 55
select select "67461"
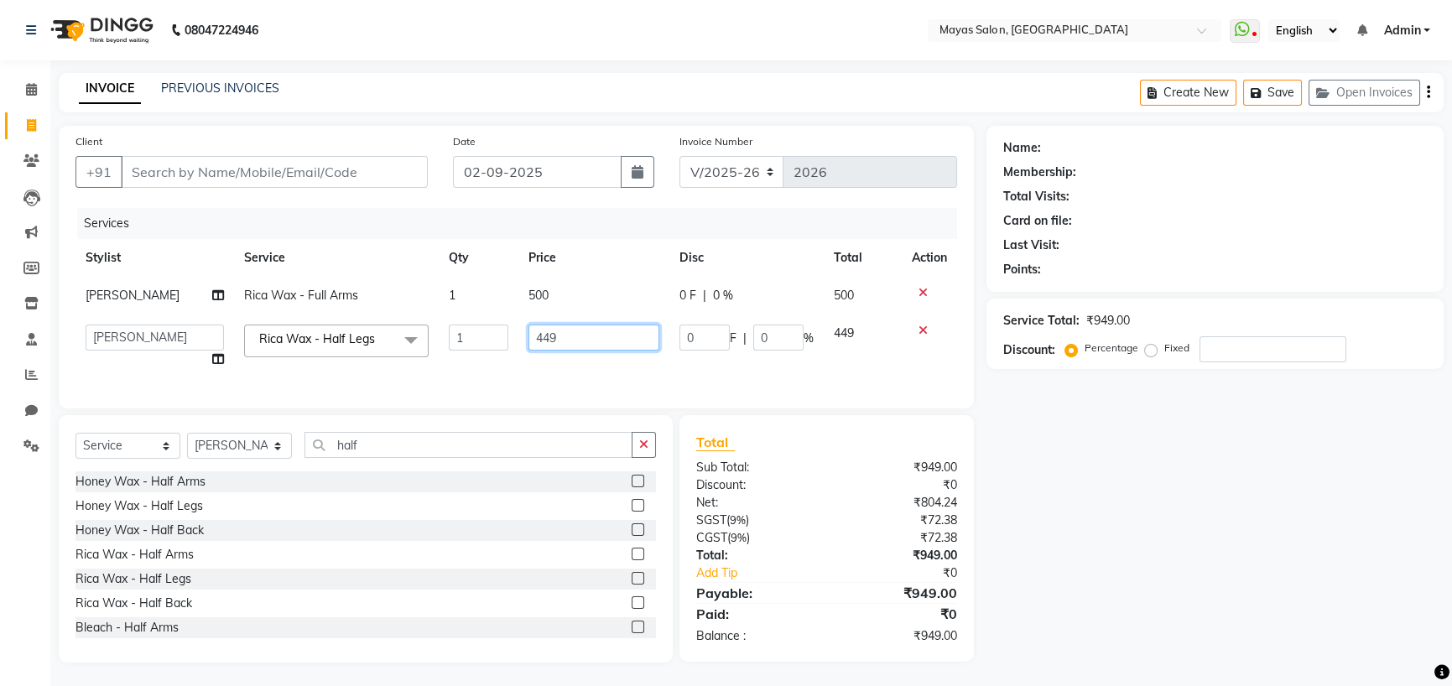
drag, startPoint x: 577, startPoint y: 391, endPoint x: 483, endPoint y: 404, distance: 94.9
click at [483, 378] on tr "[PERSON_NAME] [PERSON_NAME] [PERSON_NAME] (sir) [PERSON_NAME] Movle [PERSON_NAM…" at bounding box center [516, 347] width 882 height 64
type input "500"
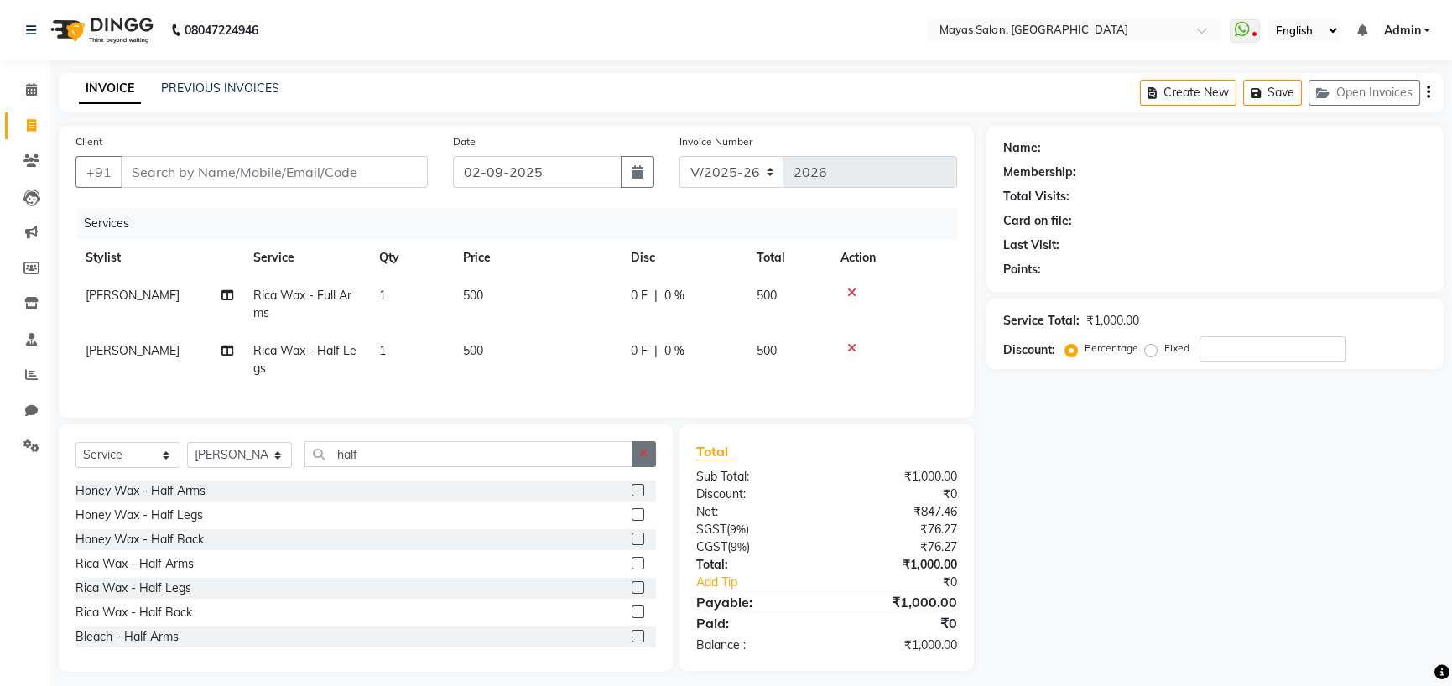
click at [642, 460] on icon "button" at bounding box center [643, 454] width 9 height 12
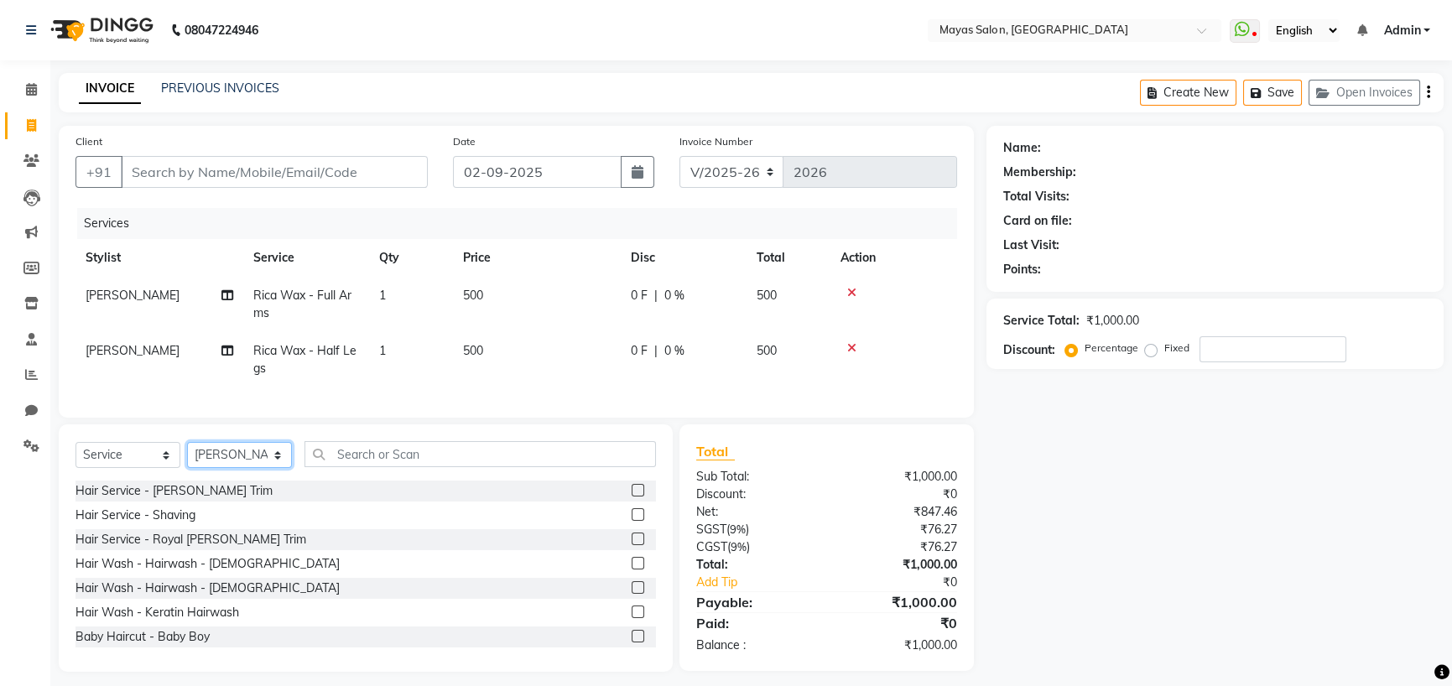
click at [226, 468] on select "Select Stylist [PERSON_NAME] [PERSON_NAME] [PERSON_NAME] (sir) [PERSON_NAME] Mo…" at bounding box center [239, 455] width 105 height 26
select select "66828"
click at [192, 468] on select "Select Stylist [PERSON_NAME] [PERSON_NAME] [PERSON_NAME] (sir) [PERSON_NAME] Mo…" at bounding box center [239, 455] width 105 height 26
click at [392, 467] on input "text" at bounding box center [479, 454] width 351 height 26
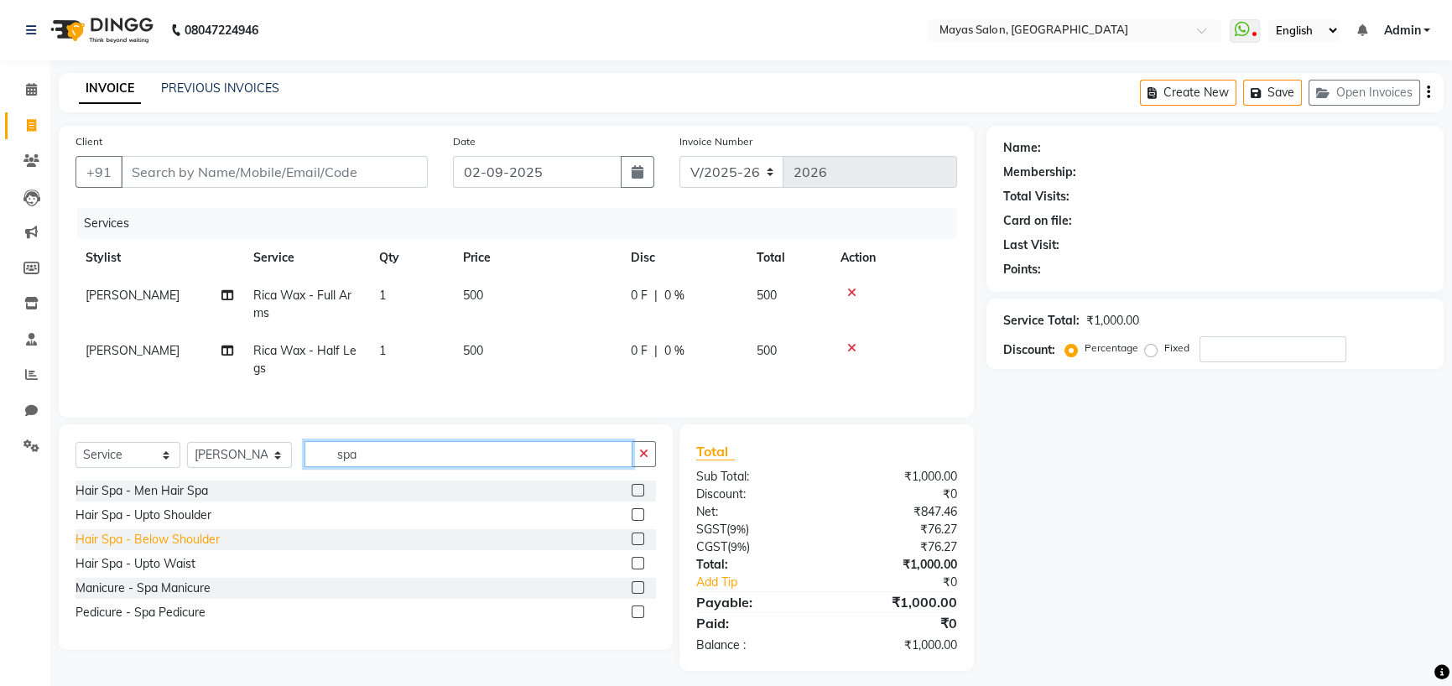
type input "spa"
click at [200, 549] on div "Hair Spa - Below Shoulder" at bounding box center [147, 540] width 144 height 18
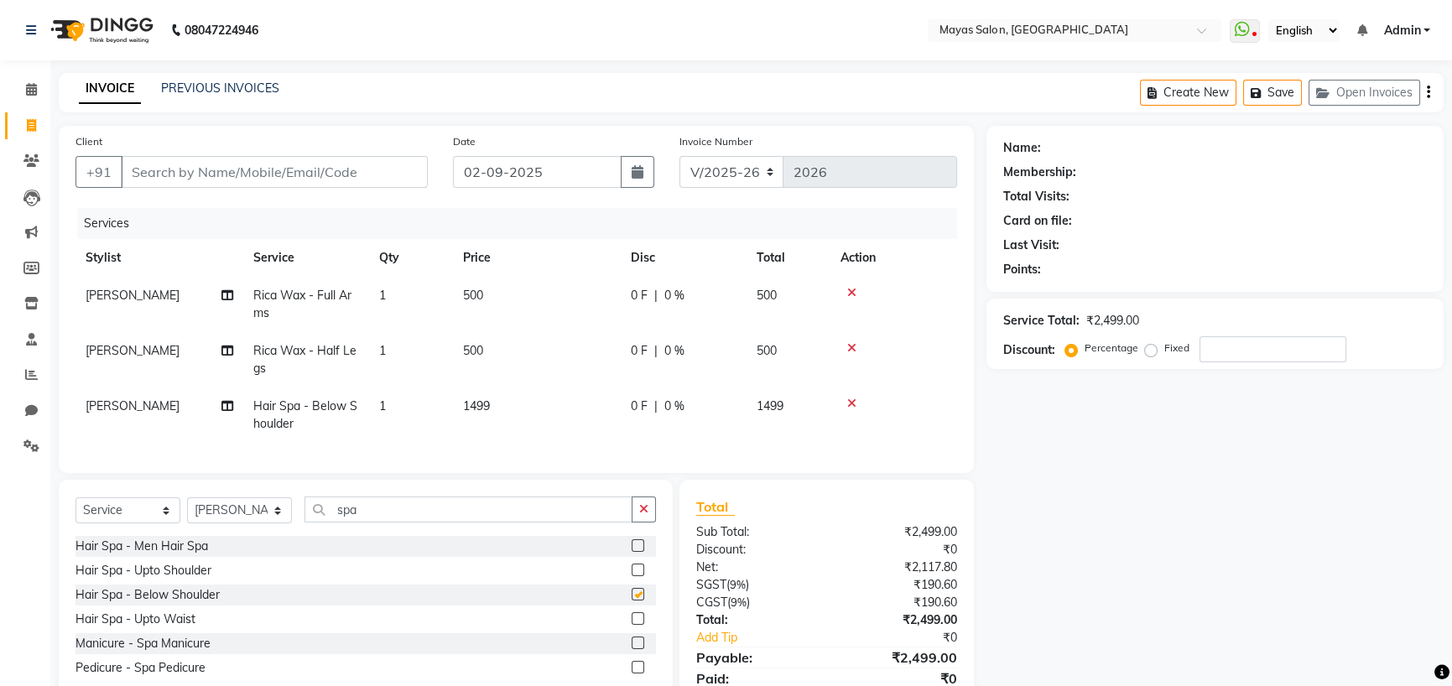
checkbox input "false"
click at [516, 443] on td "1499" at bounding box center [537, 415] width 168 height 55
select select "66828"
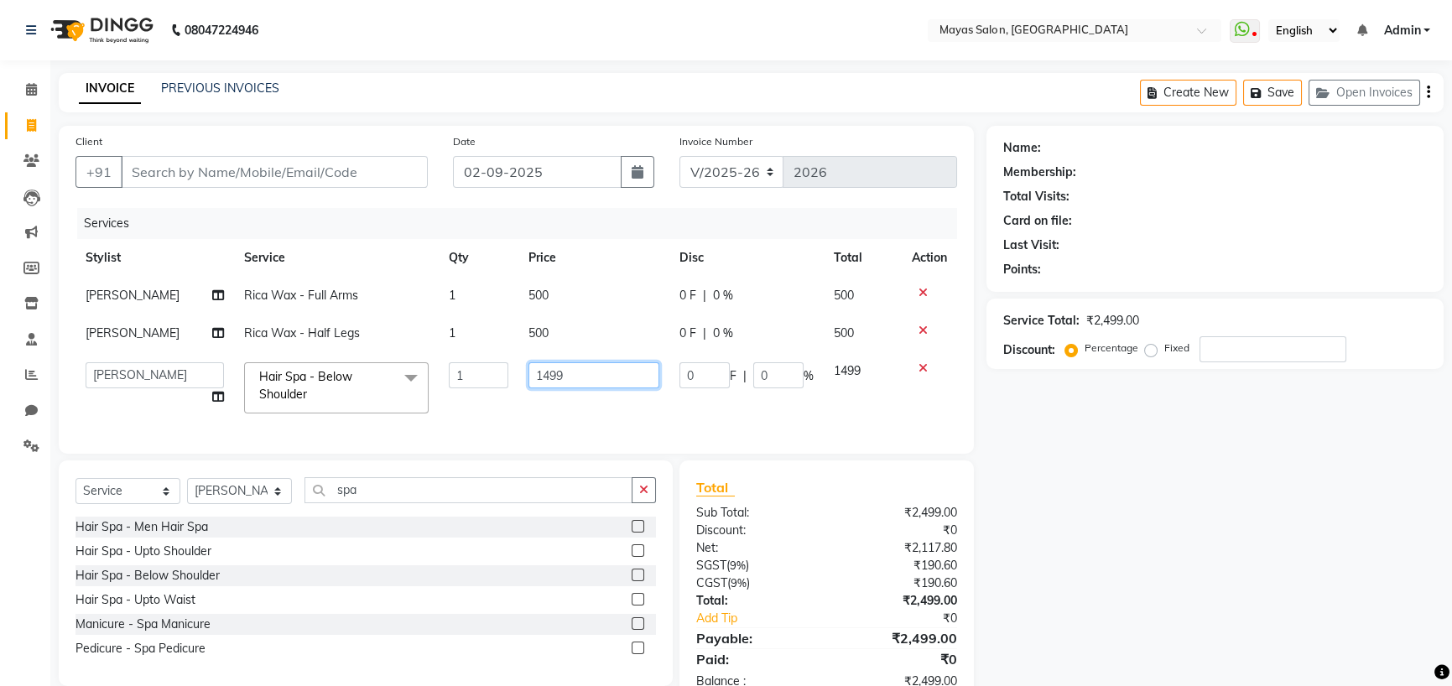
drag, startPoint x: 622, startPoint y: 431, endPoint x: 422, endPoint y: 450, distance: 201.3
click at [426, 424] on tr "[PERSON_NAME] [PERSON_NAME] [PERSON_NAME] (sir) [PERSON_NAME] Movle [PERSON_NAM…" at bounding box center [516, 387] width 882 height 71
type input "2500"
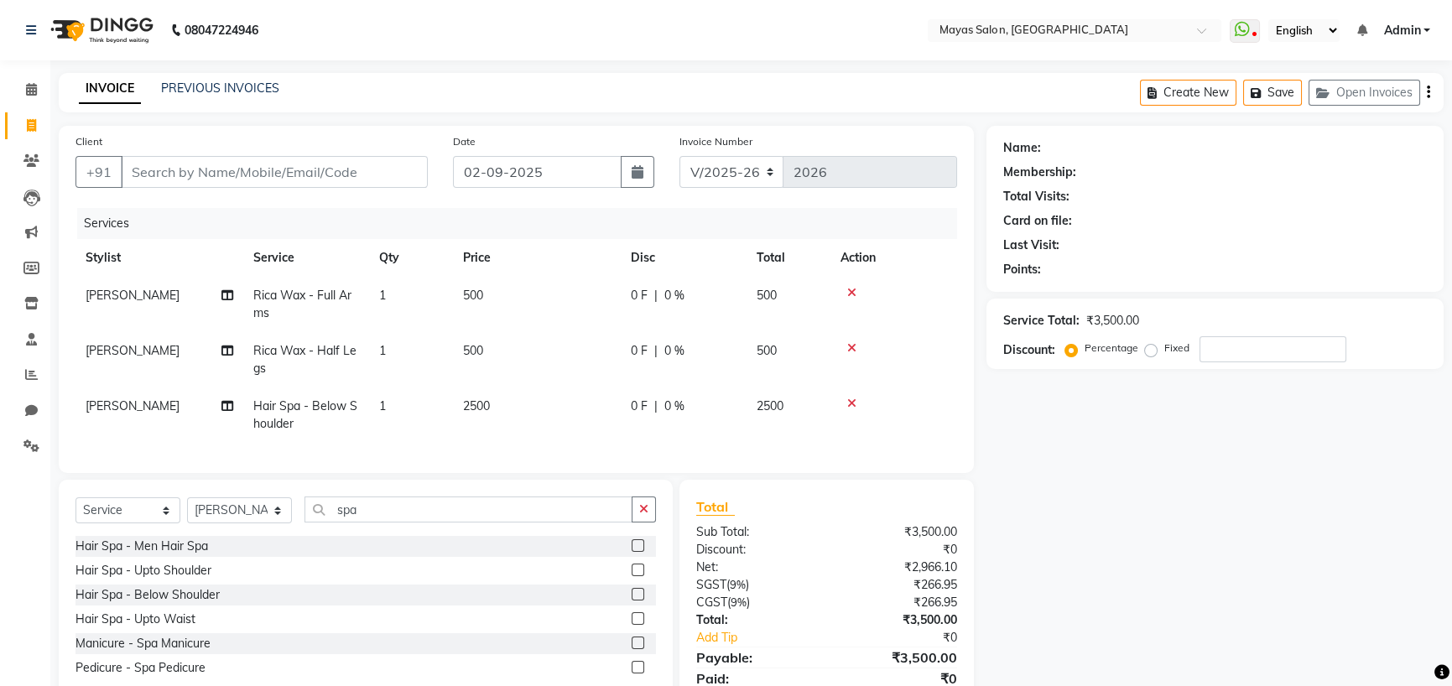
click at [465, 456] on div "Services Stylist Service Qty Price Disc Total Action [PERSON_NAME] Movle Rica W…" at bounding box center [516, 332] width 882 height 248
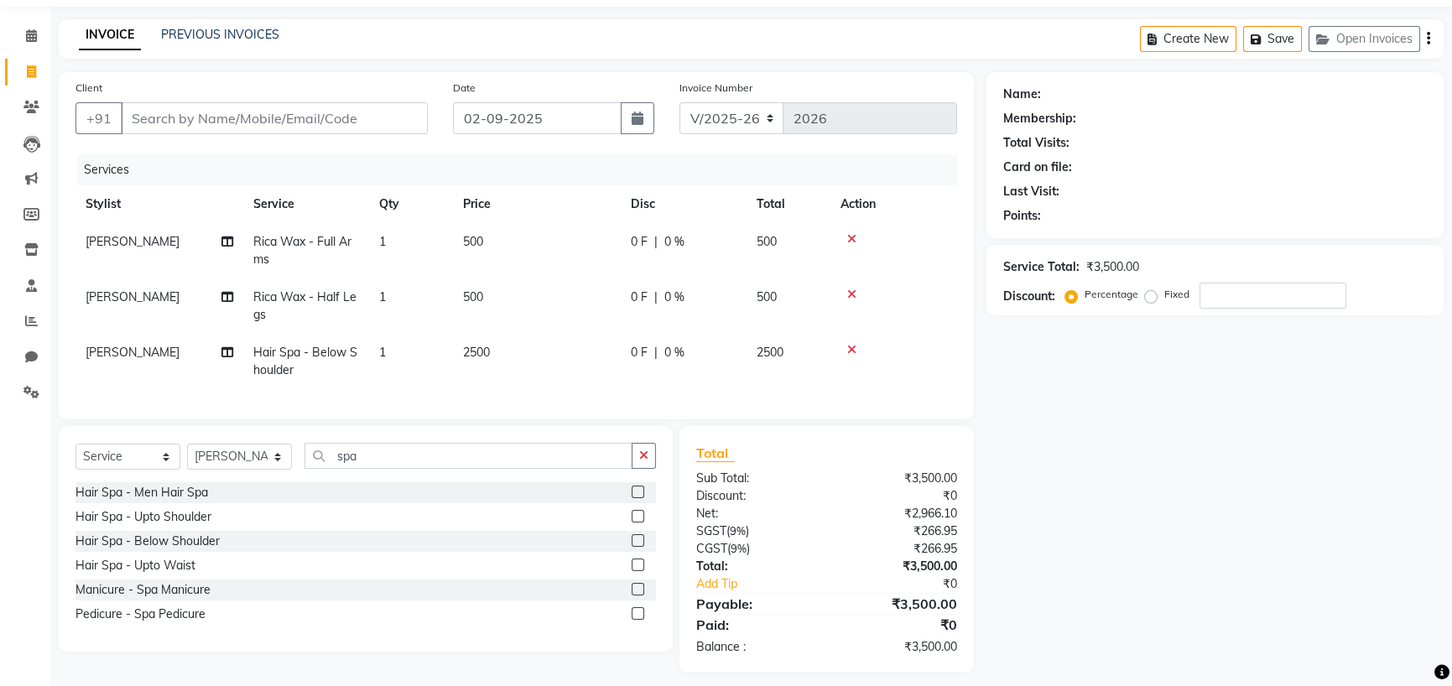
scroll to position [174, 0]
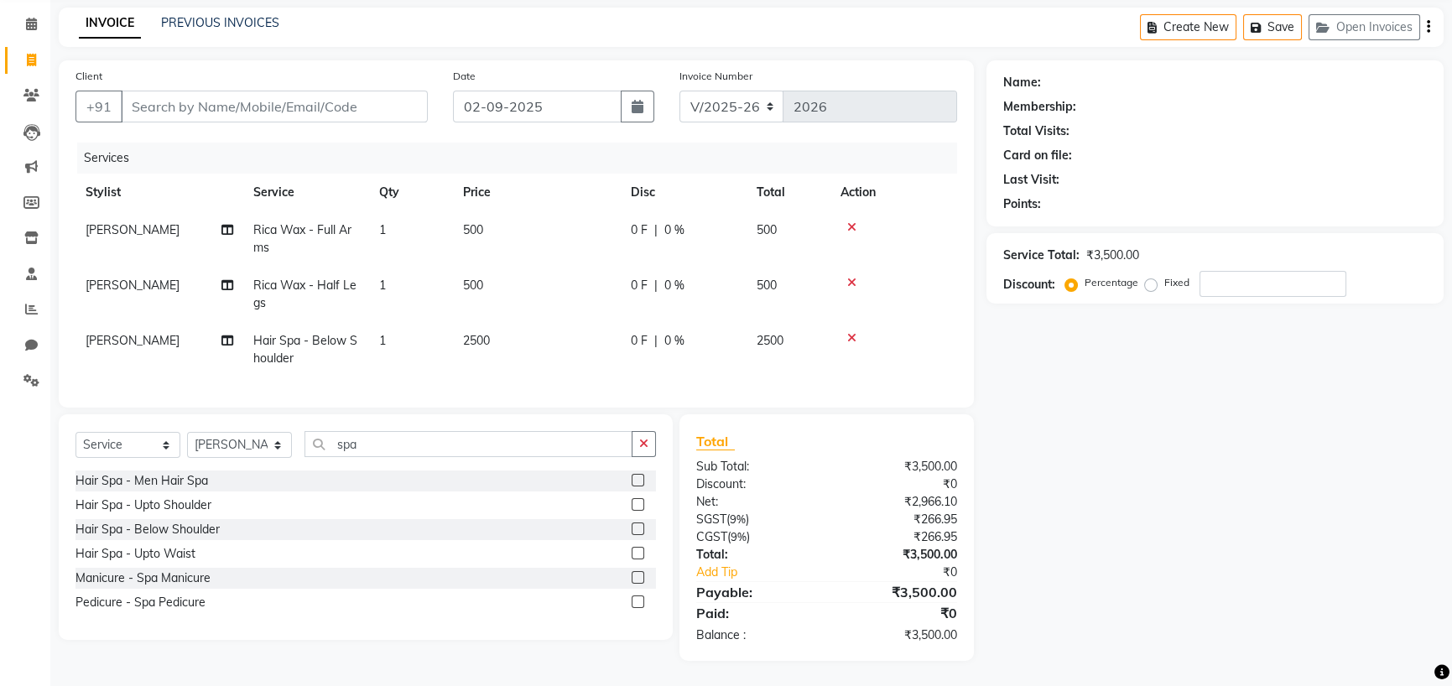
click at [643, 431] on button "button" at bounding box center [644, 444] width 24 height 26
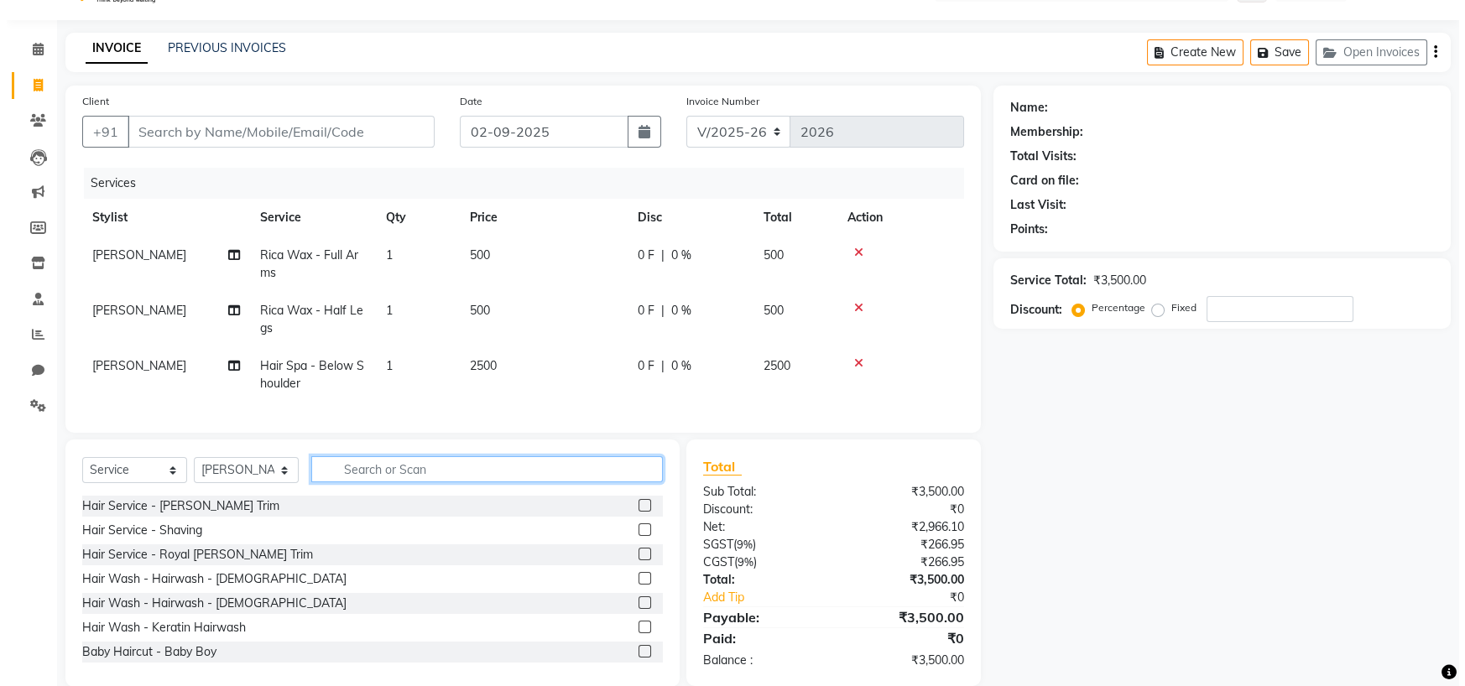
scroll to position [0, 0]
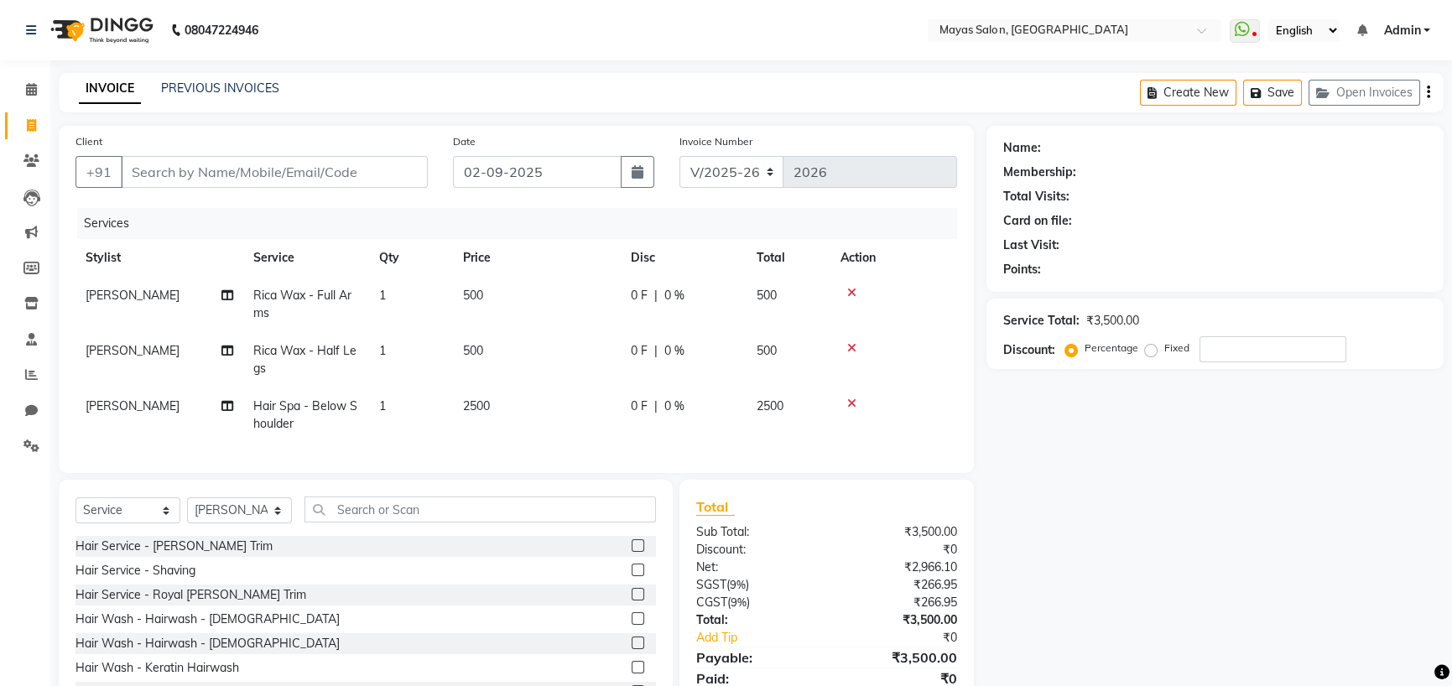
click at [1051, 551] on div "Name: Membership: Total Visits: Card on file: Last Visit: Points: Service Total…" at bounding box center [1221, 426] width 470 height 601
click at [369, 188] on input "Client" at bounding box center [274, 172] width 307 height 32
type input "8"
type input "0"
type input "8779737426"
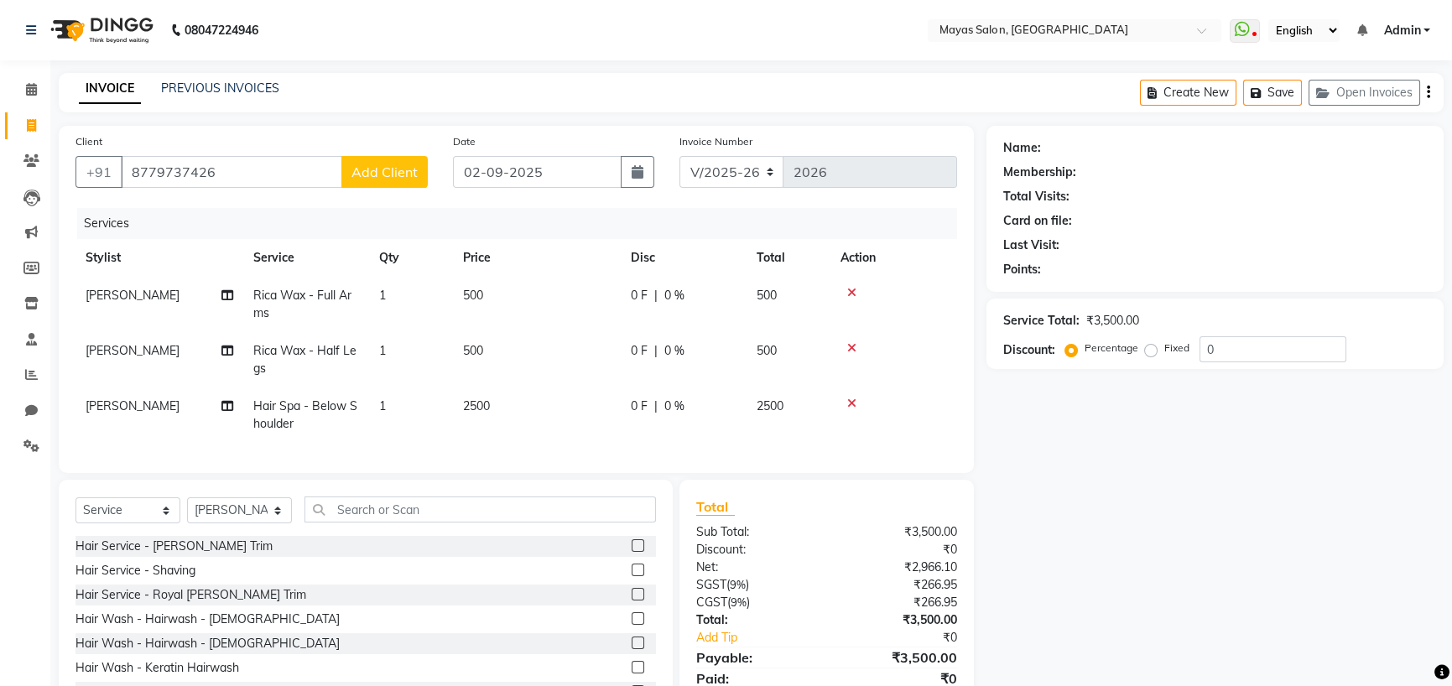
click at [362, 180] on span "Add Client" at bounding box center [384, 172] width 66 height 17
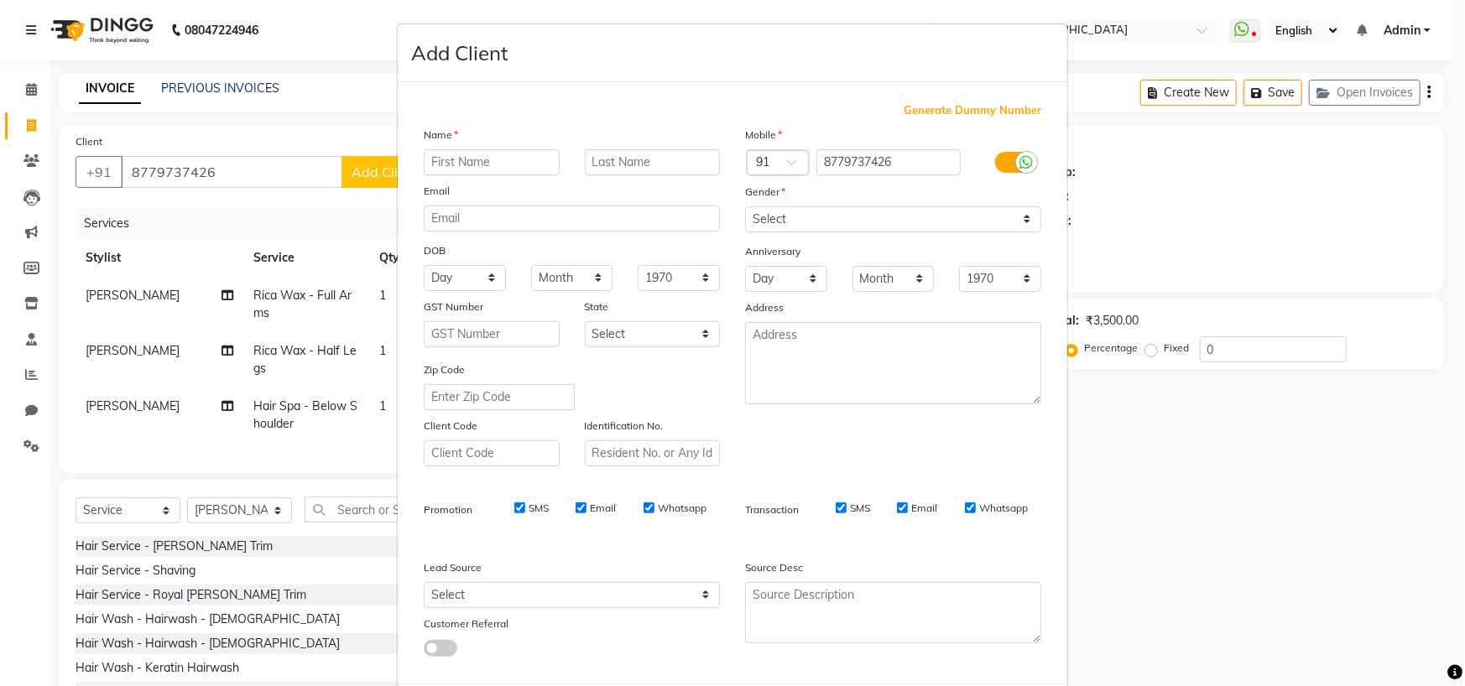
click at [478, 175] on input "text" at bounding box center [492, 162] width 136 height 26
click at [518, 175] on input "Dr" at bounding box center [492, 162] width 136 height 26
type input "Dr.[PERSON_NAME]"
drag, startPoint x: 876, startPoint y: 274, endPoint x: 856, endPoint y: 267, distance: 20.7
click at [876, 232] on select "Select [DEMOGRAPHIC_DATA] [DEMOGRAPHIC_DATA] Other Prefer Not To Say" at bounding box center [893, 219] width 296 height 26
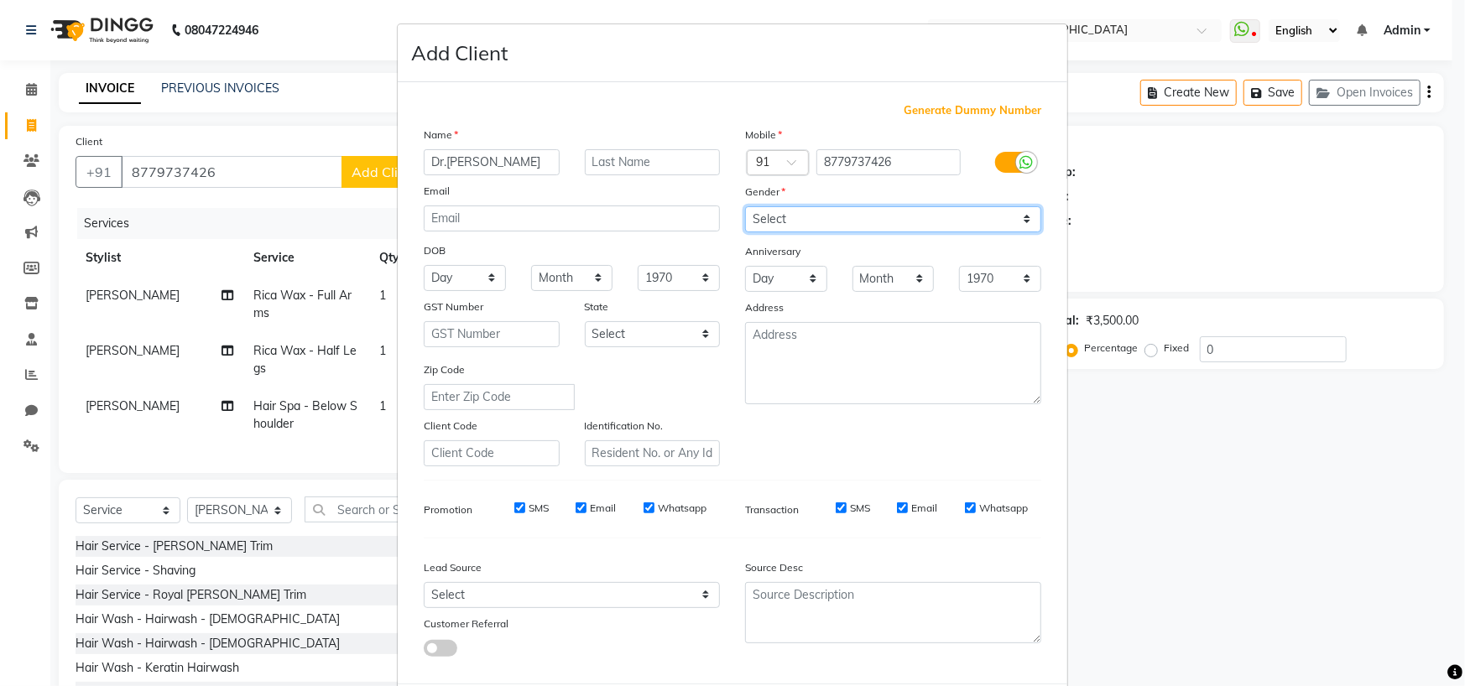
select select "[DEMOGRAPHIC_DATA]"
click at [745, 232] on select "Select [DEMOGRAPHIC_DATA] [DEMOGRAPHIC_DATA] Other Prefer Not To Say" at bounding box center [893, 219] width 296 height 26
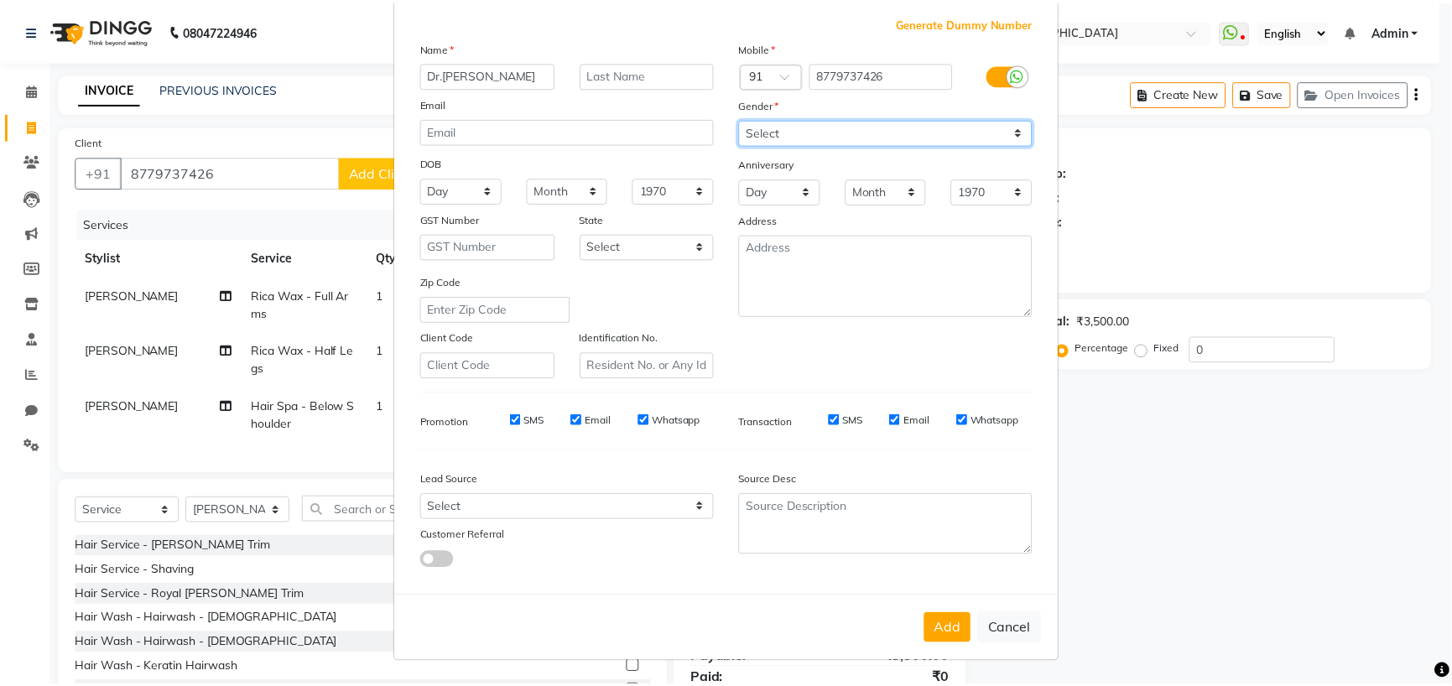
scroll to position [241, 0]
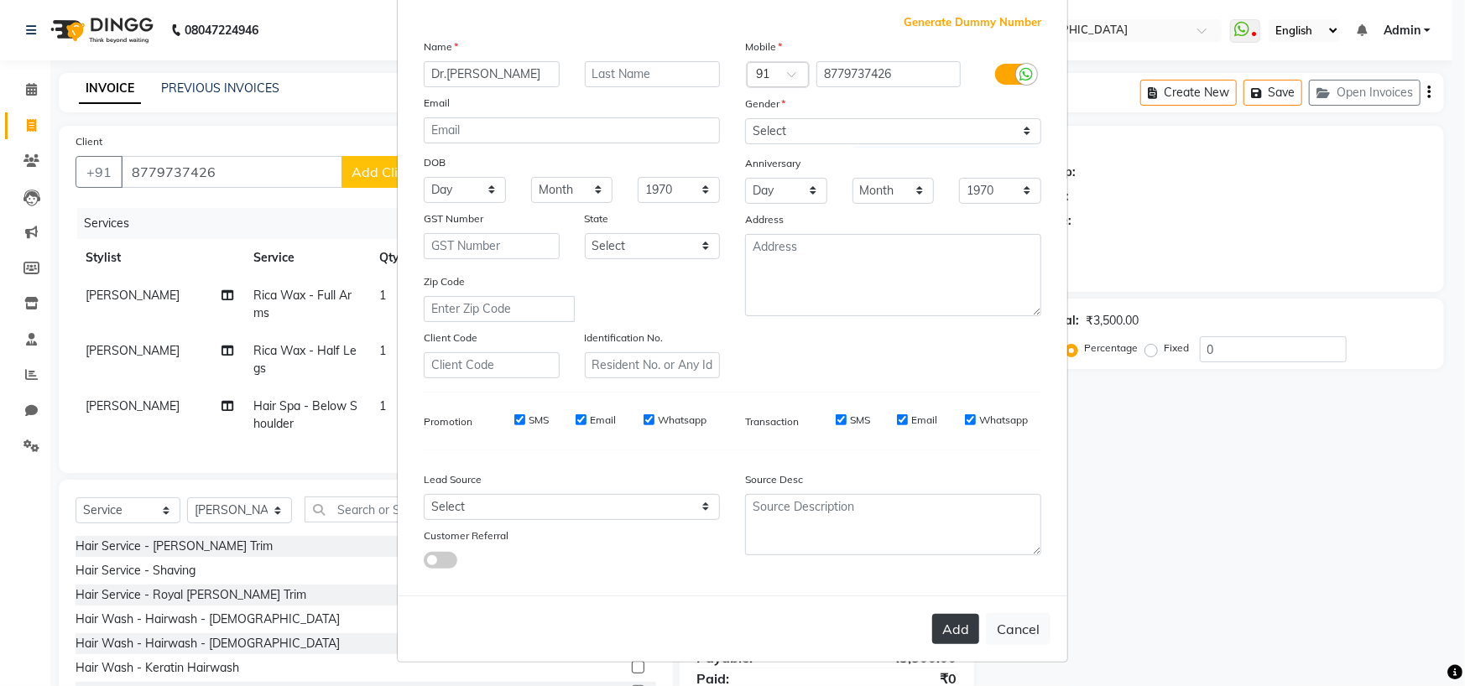
click at [932, 614] on button "Add" at bounding box center [955, 629] width 47 height 30
select select
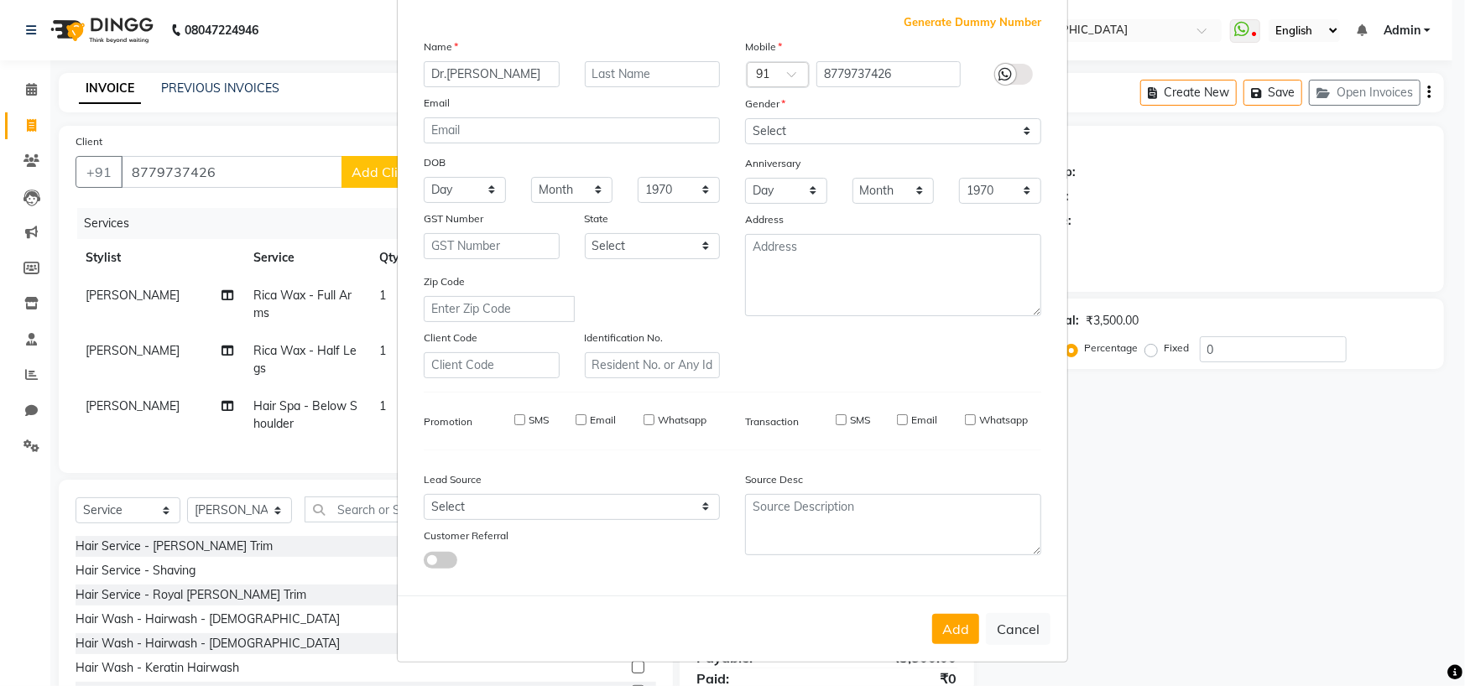
select select
checkbox input "false"
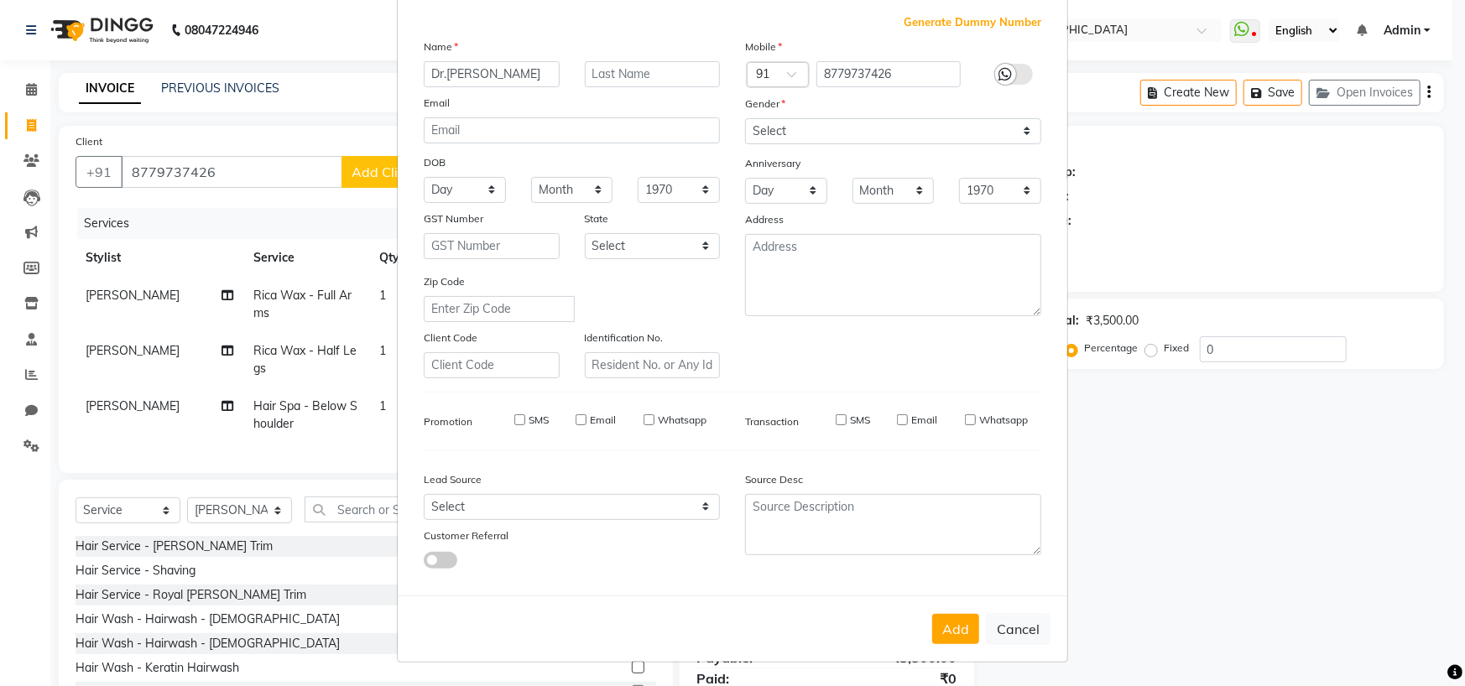
checkbox input "false"
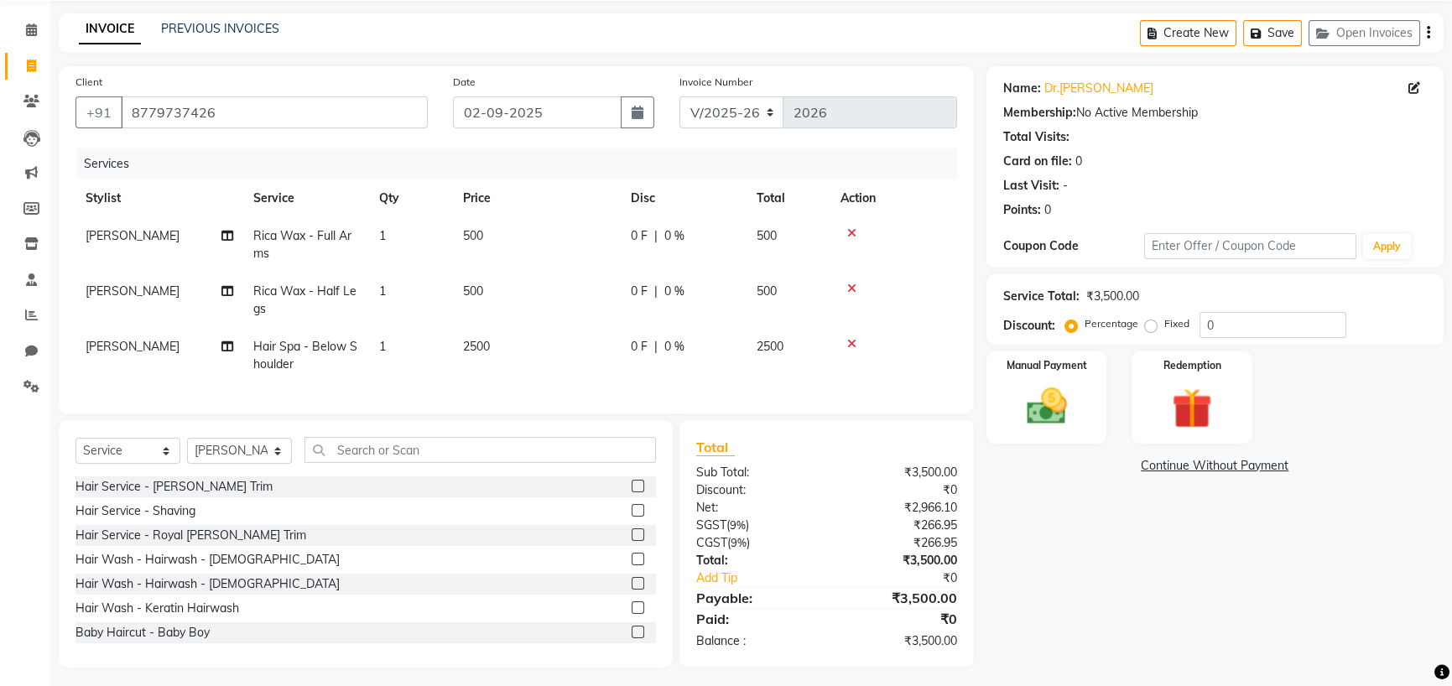
scroll to position [174, 0]
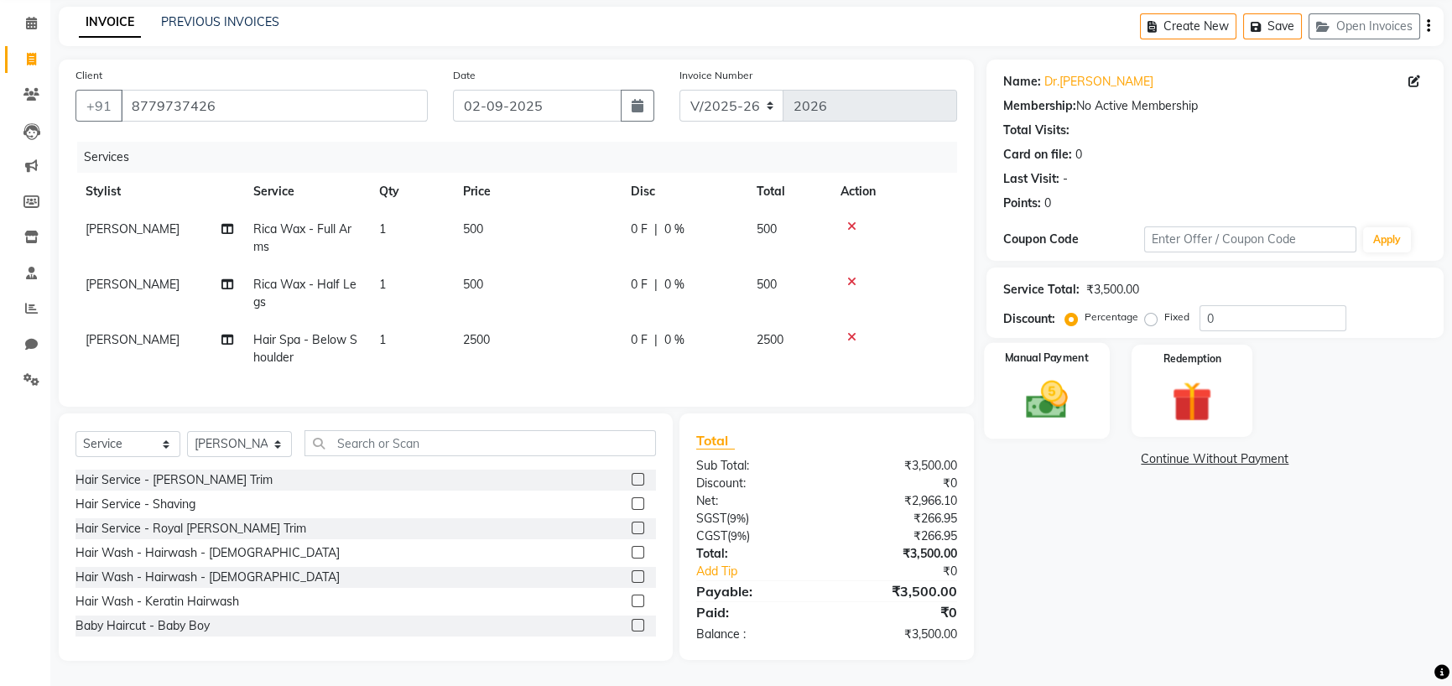
click at [1070, 376] on img at bounding box center [1046, 400] width 68 height 48
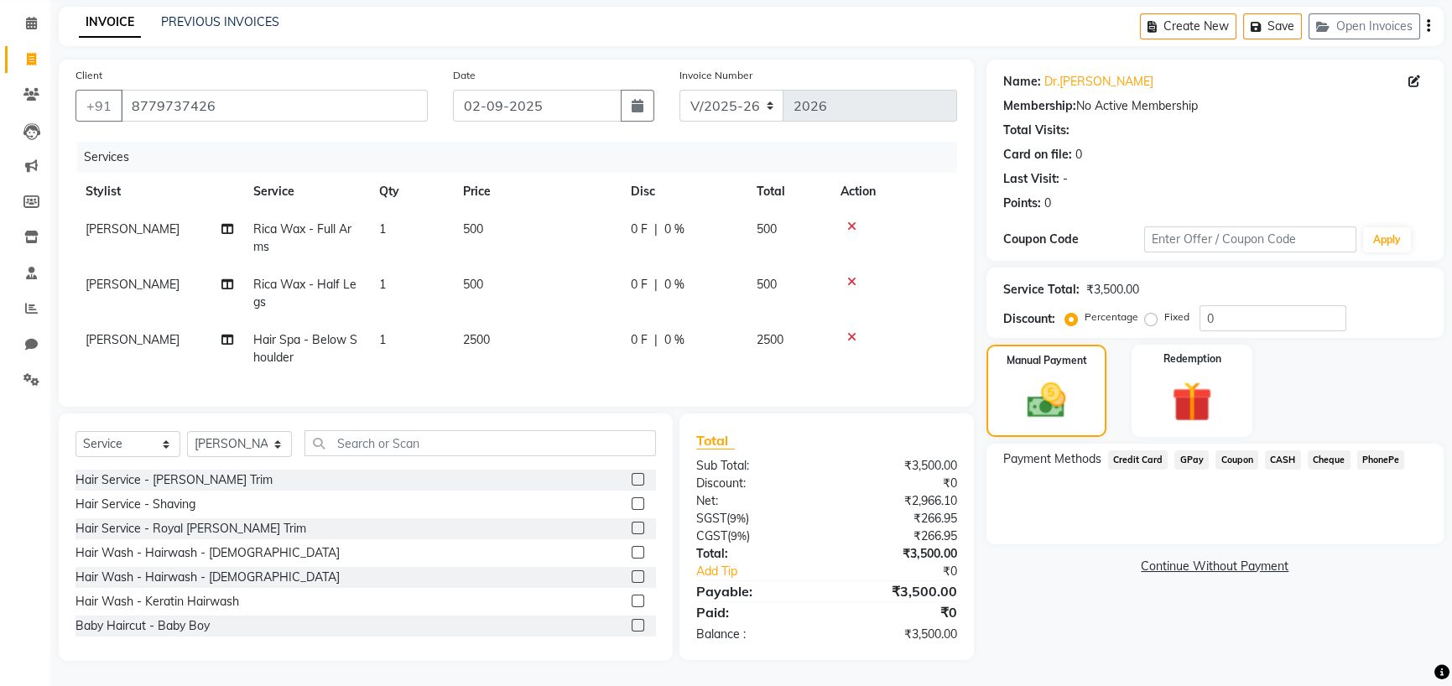
click at [1293, 450] on span "CASH" at bounding box center [1283, 459] width 36 height 19
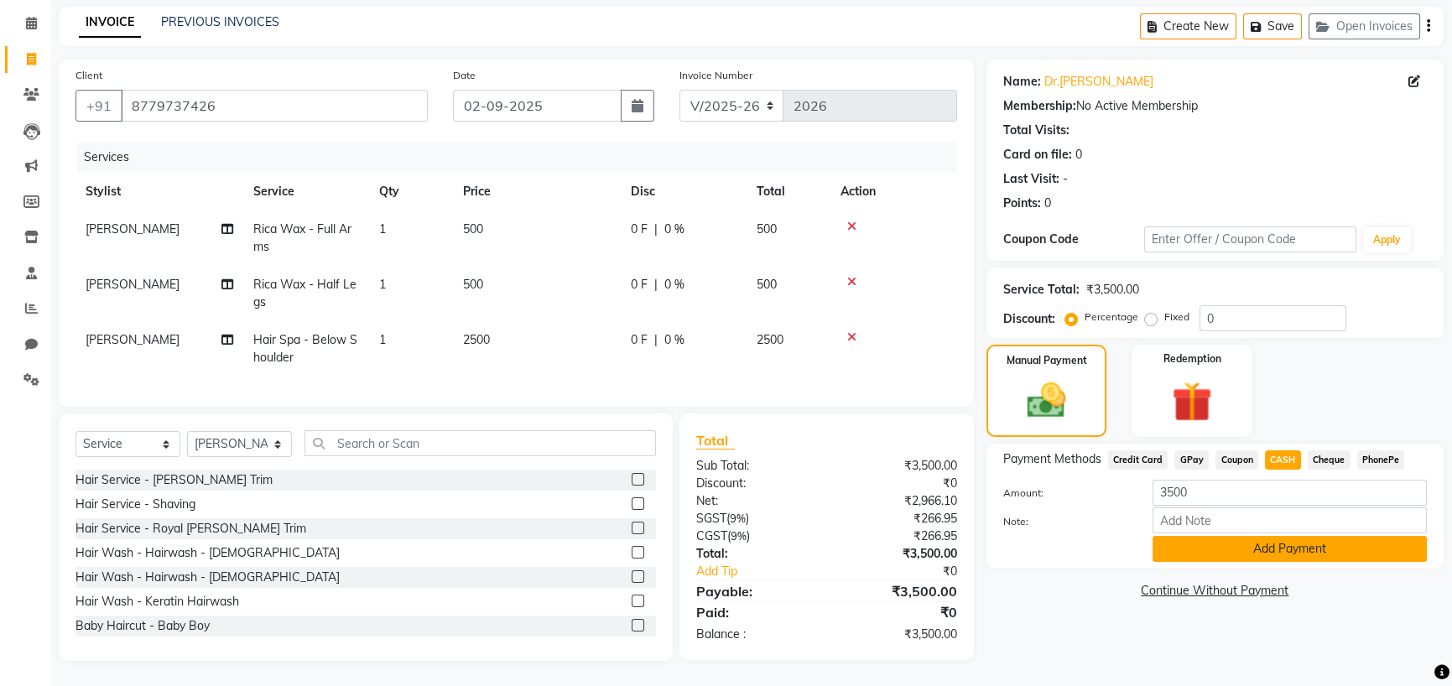
click at [1292, 536] on button "Add Payment" at bounding box center [1290, 549] width 274 height 26
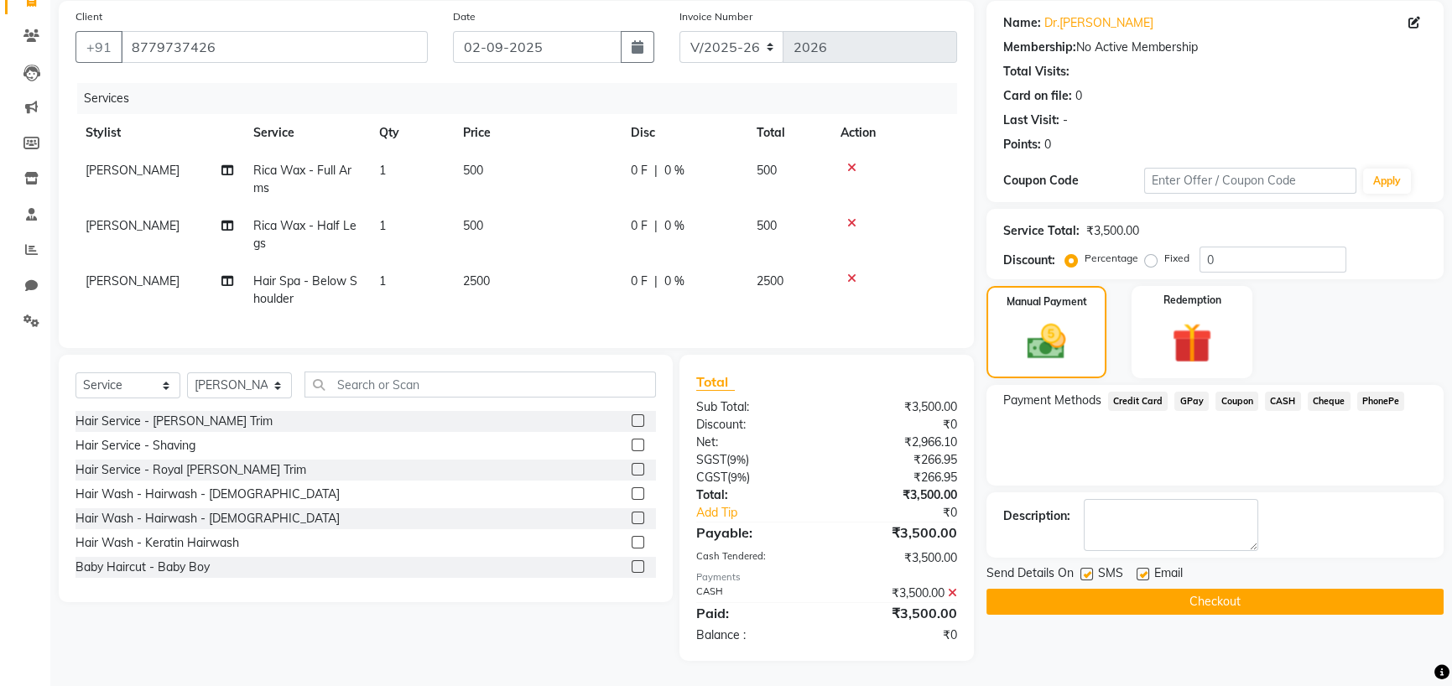
scroll to position [235, 0]
click at [1251, 589] on button "Checkout" at bounding box center [1214, 602] width 457 height 26
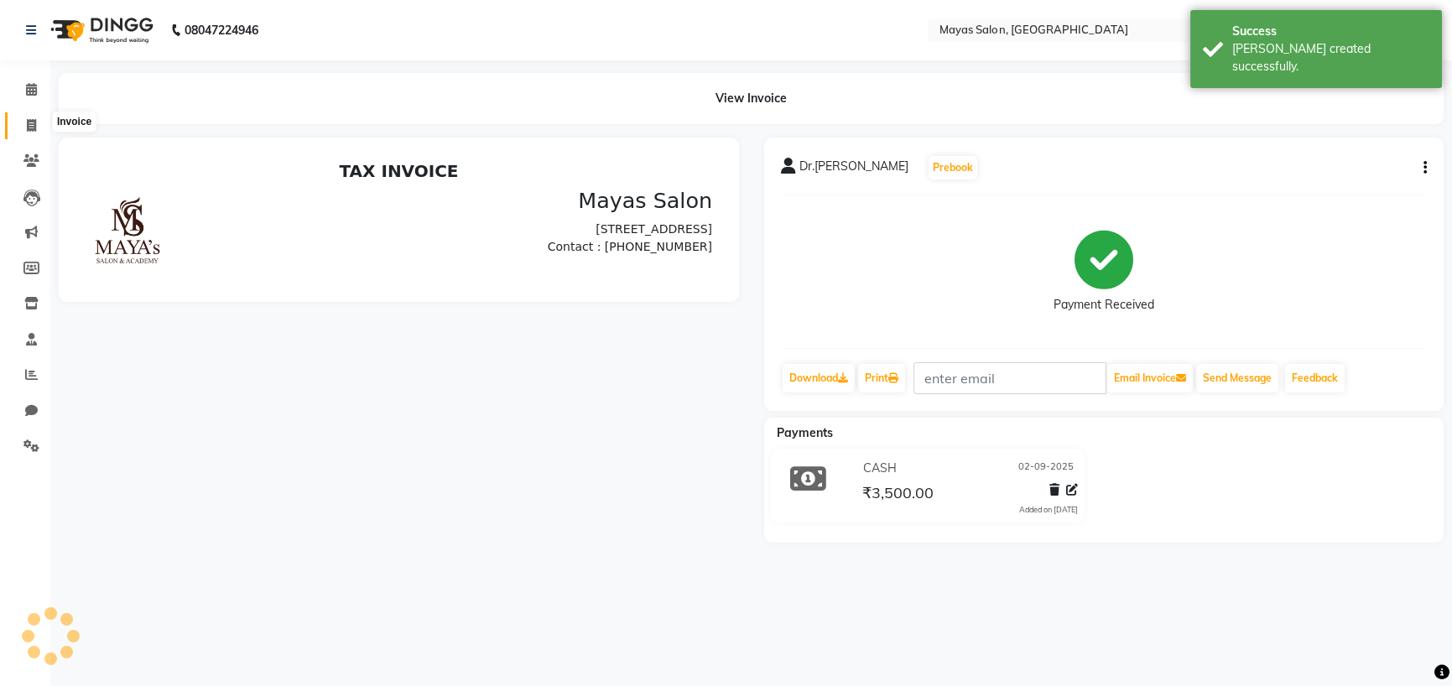
click at [30, 122] on icon at bounding box center [31, 125] width 9 height 13
select select "service"
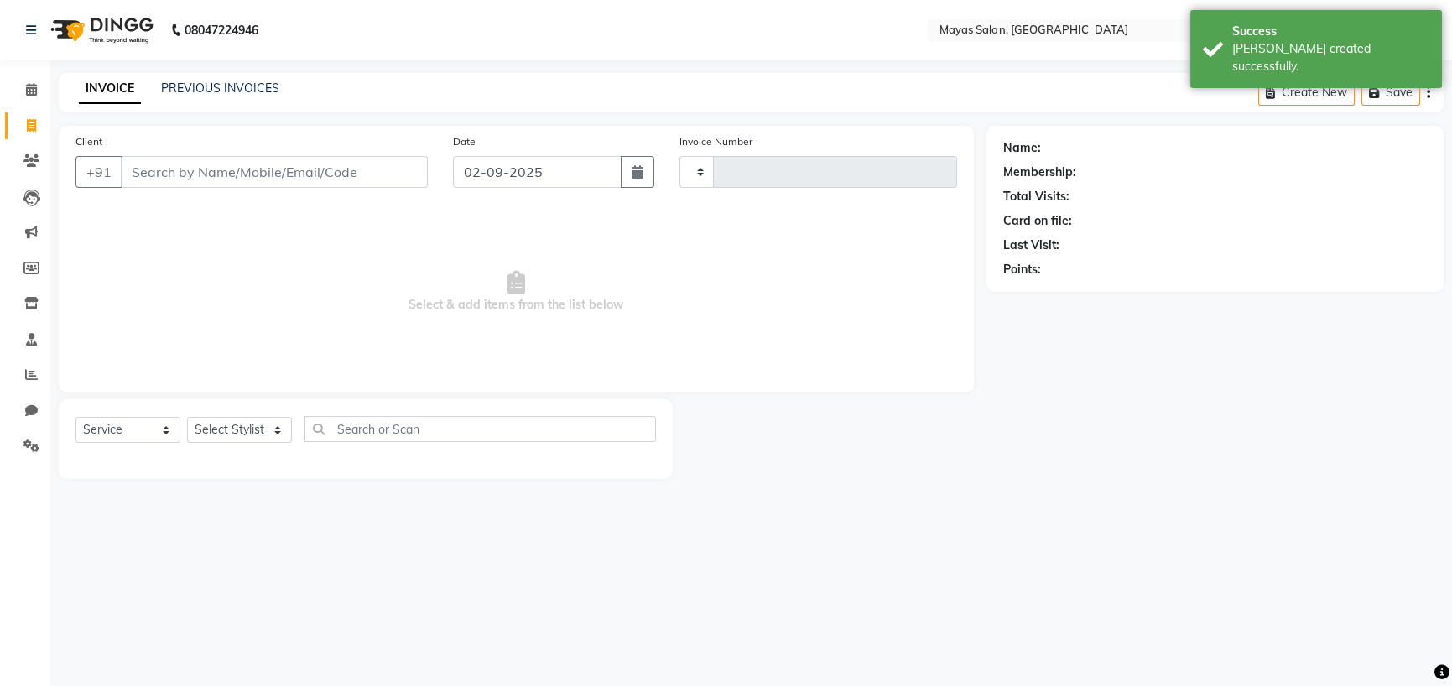
type input "2027"
select select "7571"
click at [204, 84] on div "PREVIOUS INVOICES" at bounding box center [220, 89] width 118 height 18
click at [208, 91] on link "PREVIOUS INVOICES" at bounding box center [220, 88] width 118 height 15
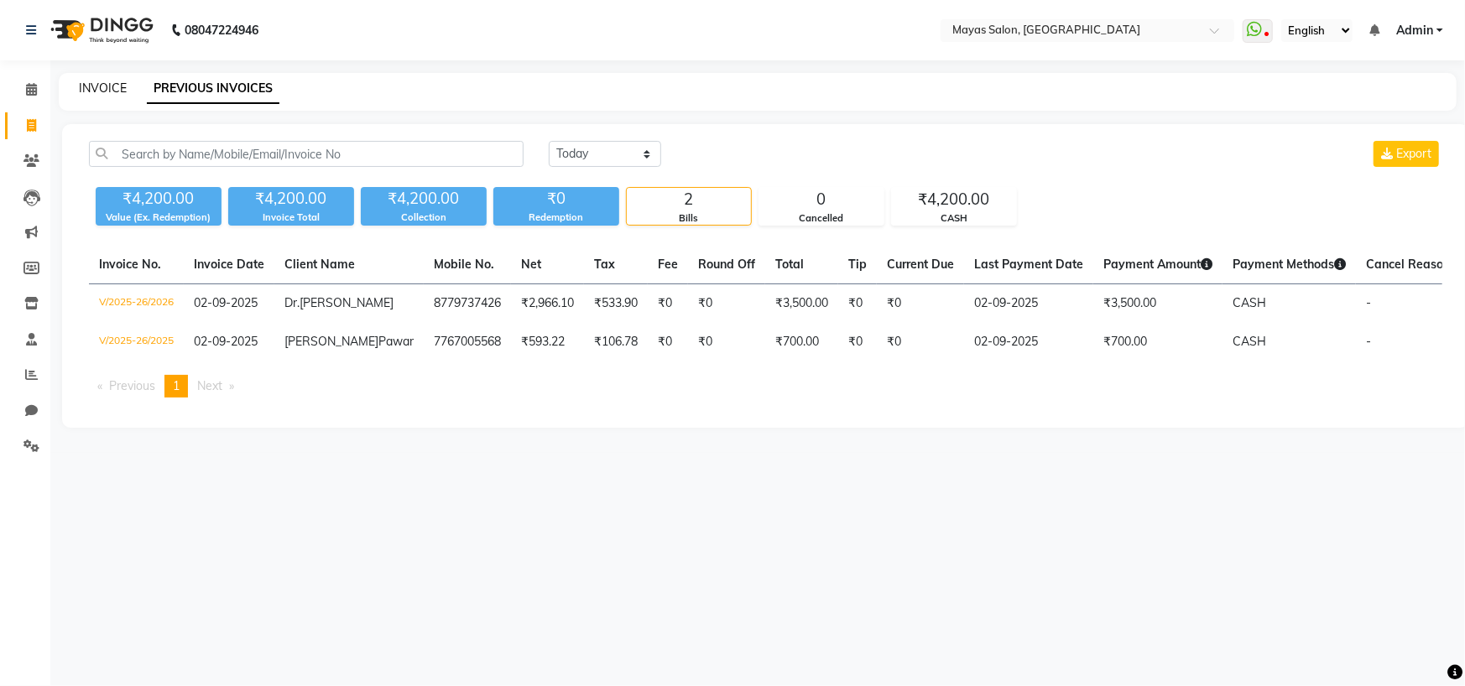
click at [100, 90] on link "INVOICE" at bounding box center [103, 88] width 48 height 15
select select "7571"
select select "service"
